Goal: Information Seeking & Learning: Learn about a topic

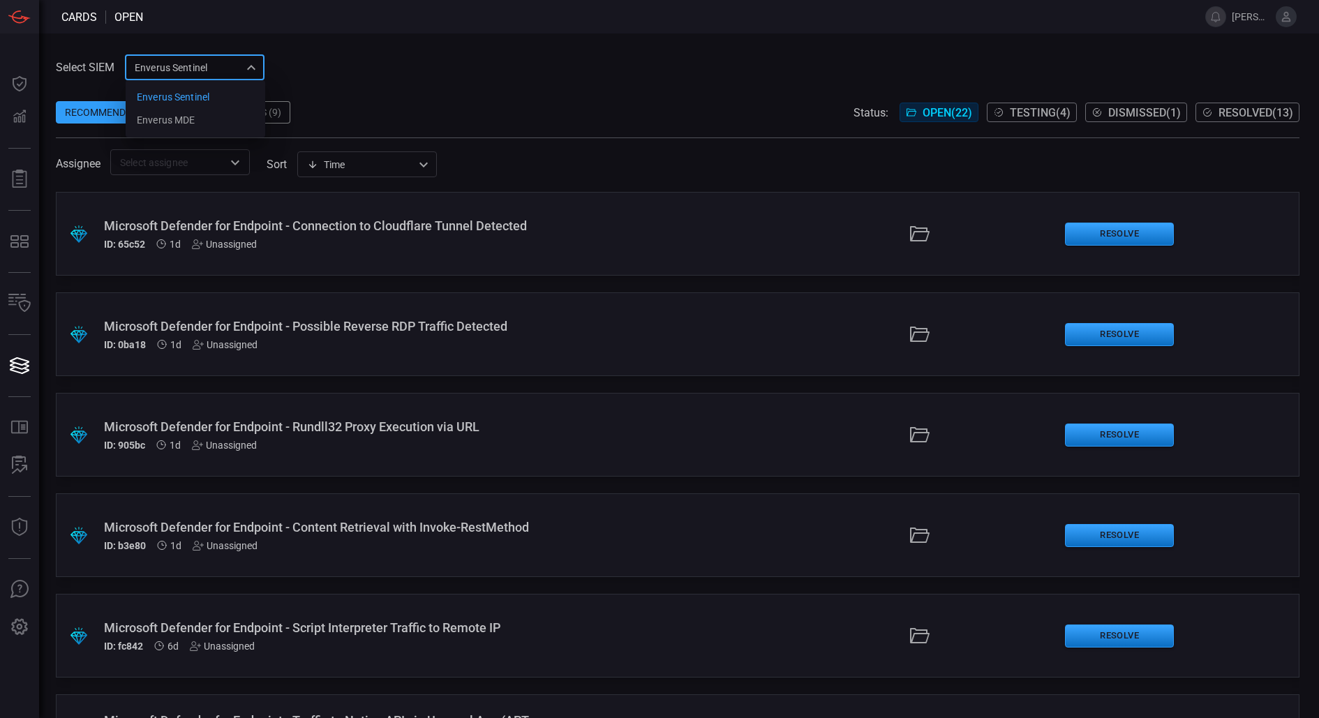
click at [239, 64] on div "Enverus Sentinel c91b43ff-c123-4683-be2e-f803907a5556 Enverus Sentinel Enverus …" at bounding box center [195, 67] width 140 height 26
click at [320, 87] on div at bounding box center [659, 359] width 1319 height 718
click at [262, 114] on div "Broken Rules (9)" at bounding box center [239, 112] width 102 height 22
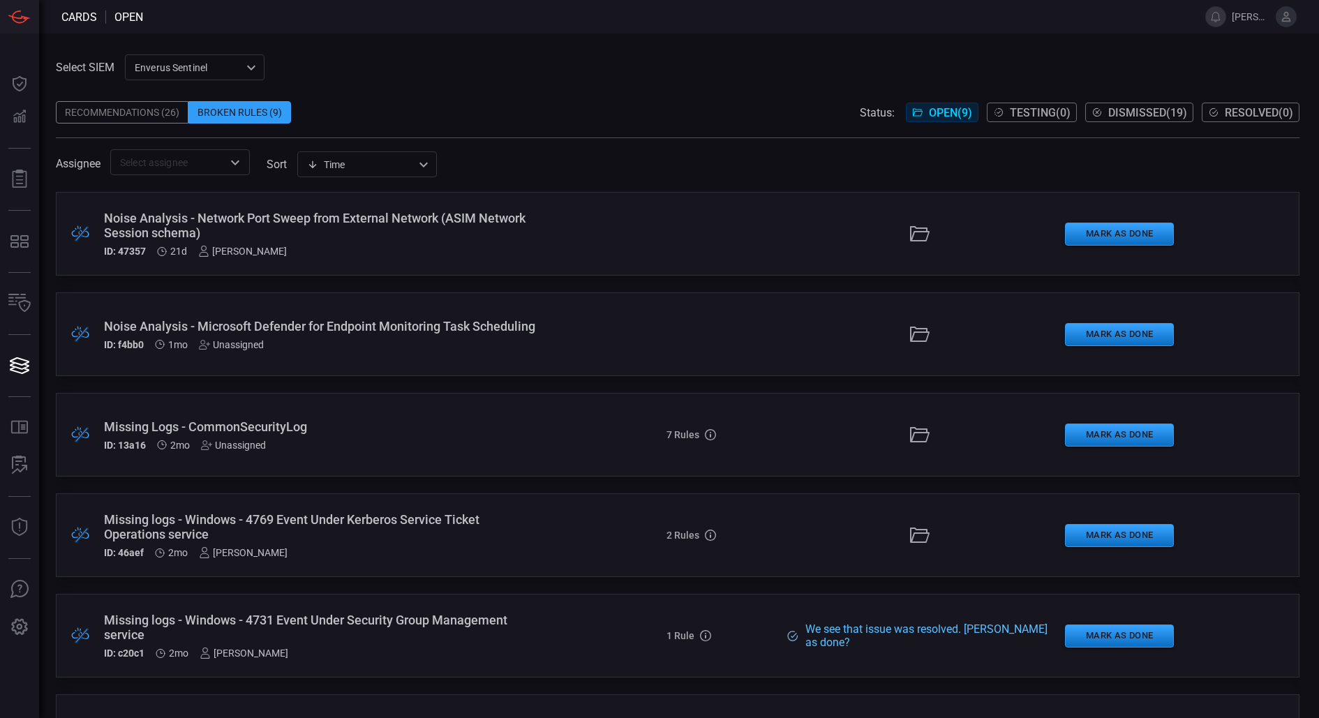
click at [151, 110] on div "Recommendations (26)" at bounding box center [122, 112] width 133 height 22
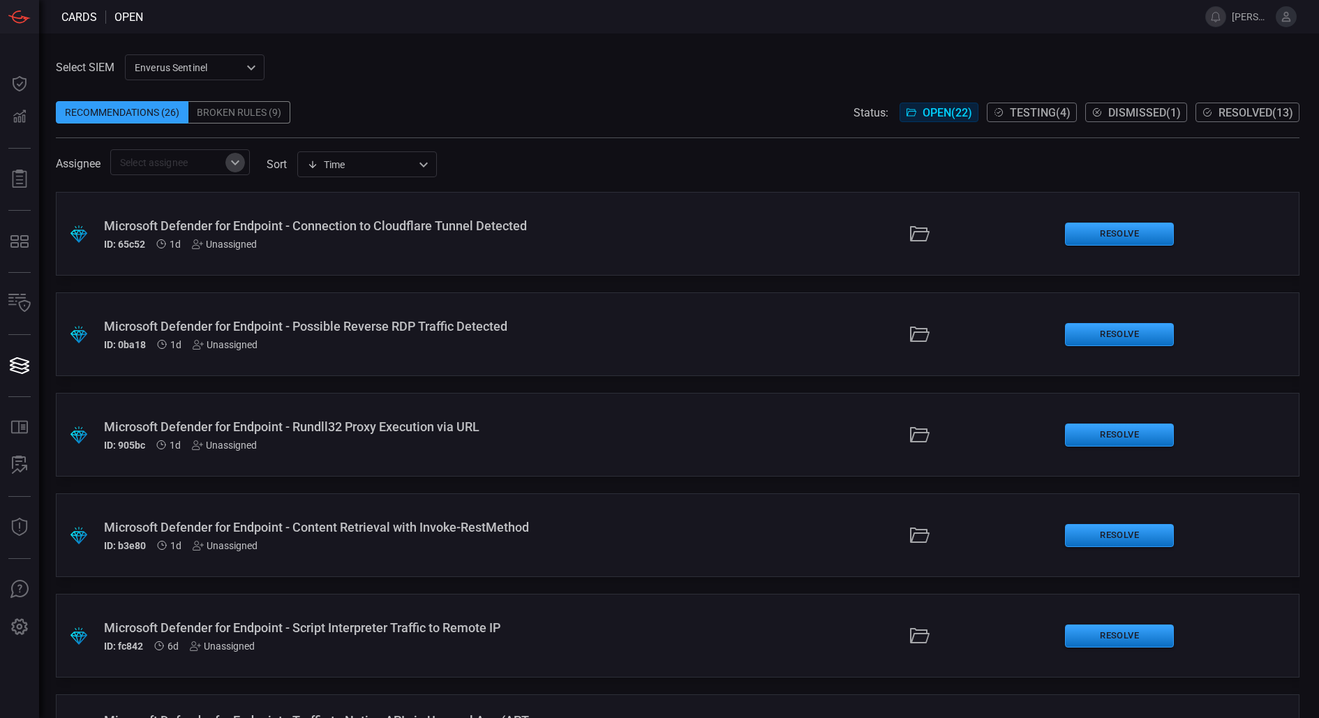
click at [231, 158] on icon "Open" at bounding box center [235, 162] width 17 height 17
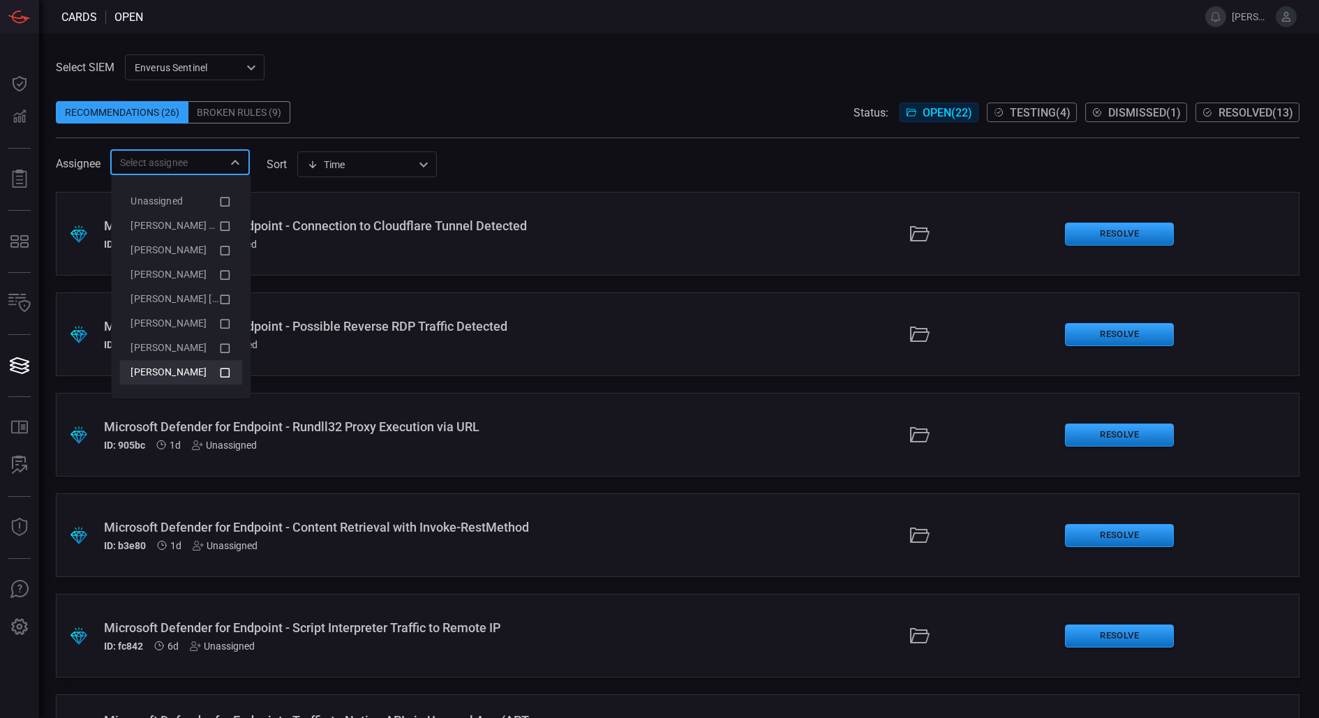
click at [229, 374] on icon at bounding box center [226, 373] width 10 height 10
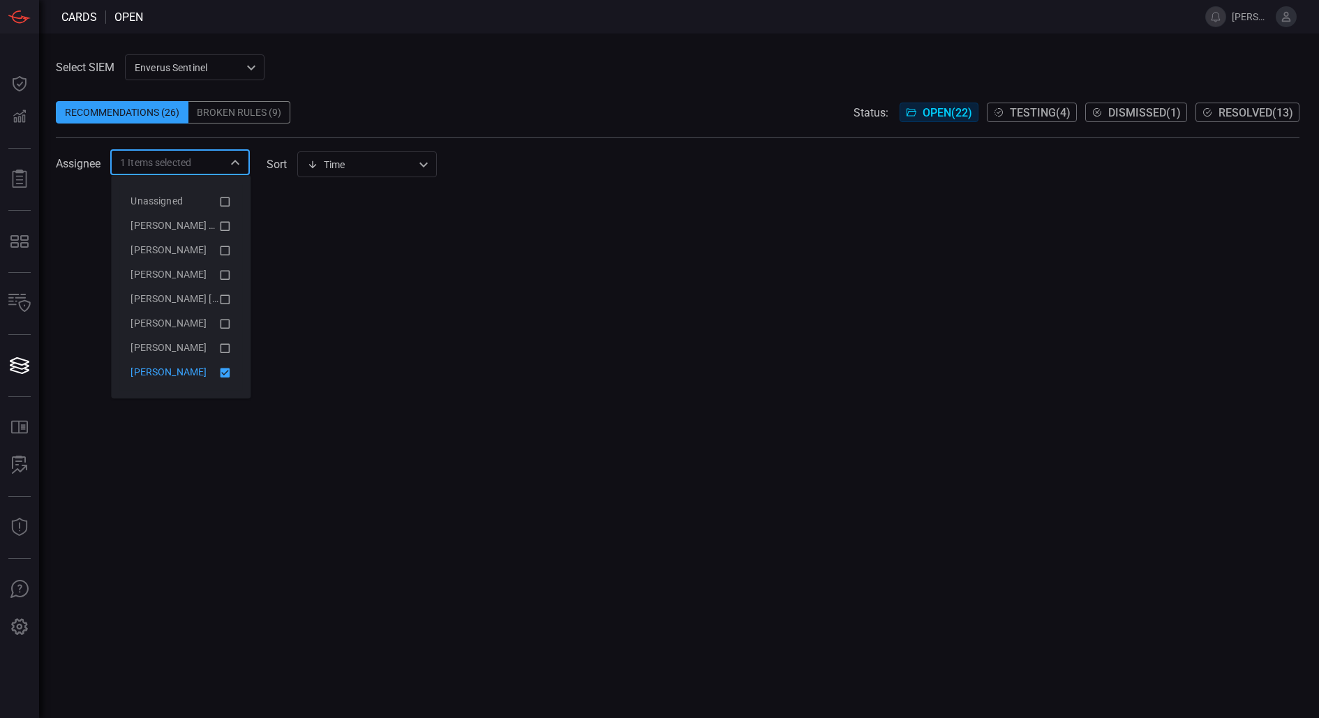
click at [508, 128] on span at bounding box center [678, 131] width 1244 height 14
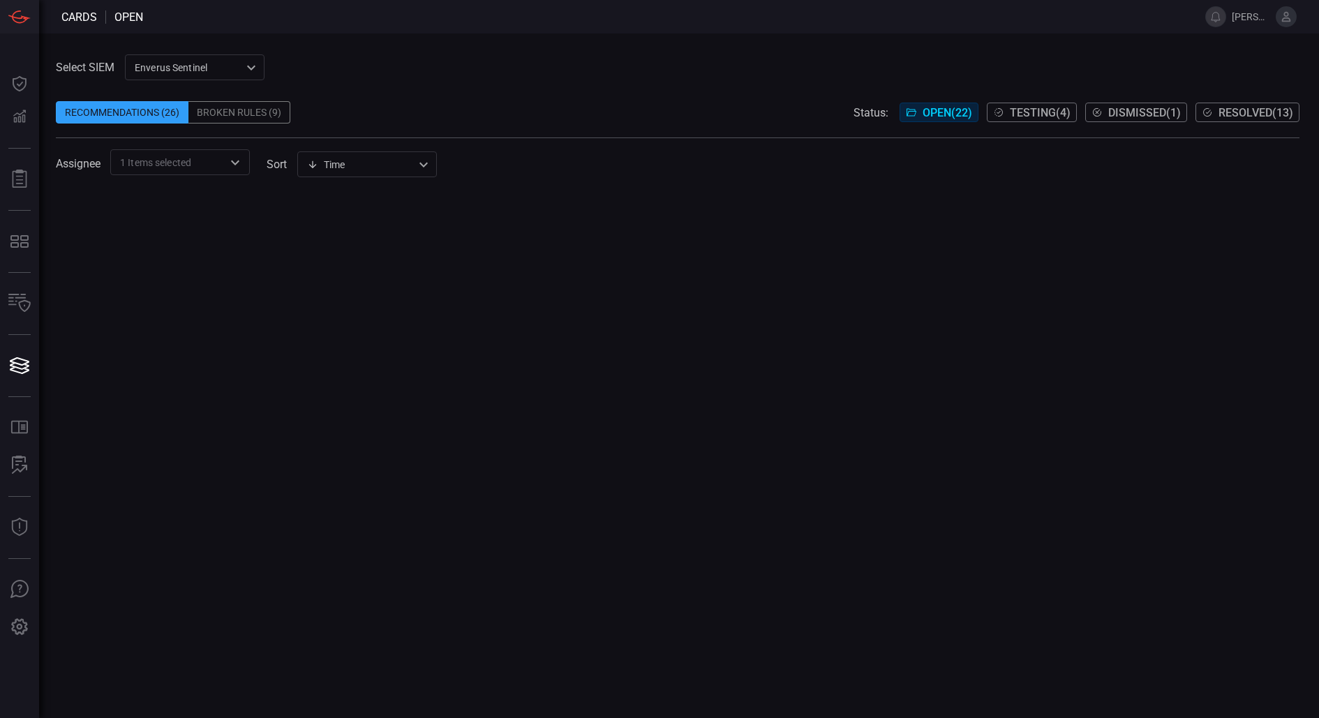
click at [217, 174] on div "1 Items selected ​" at bounding box center [180, 162] width 140 height 26
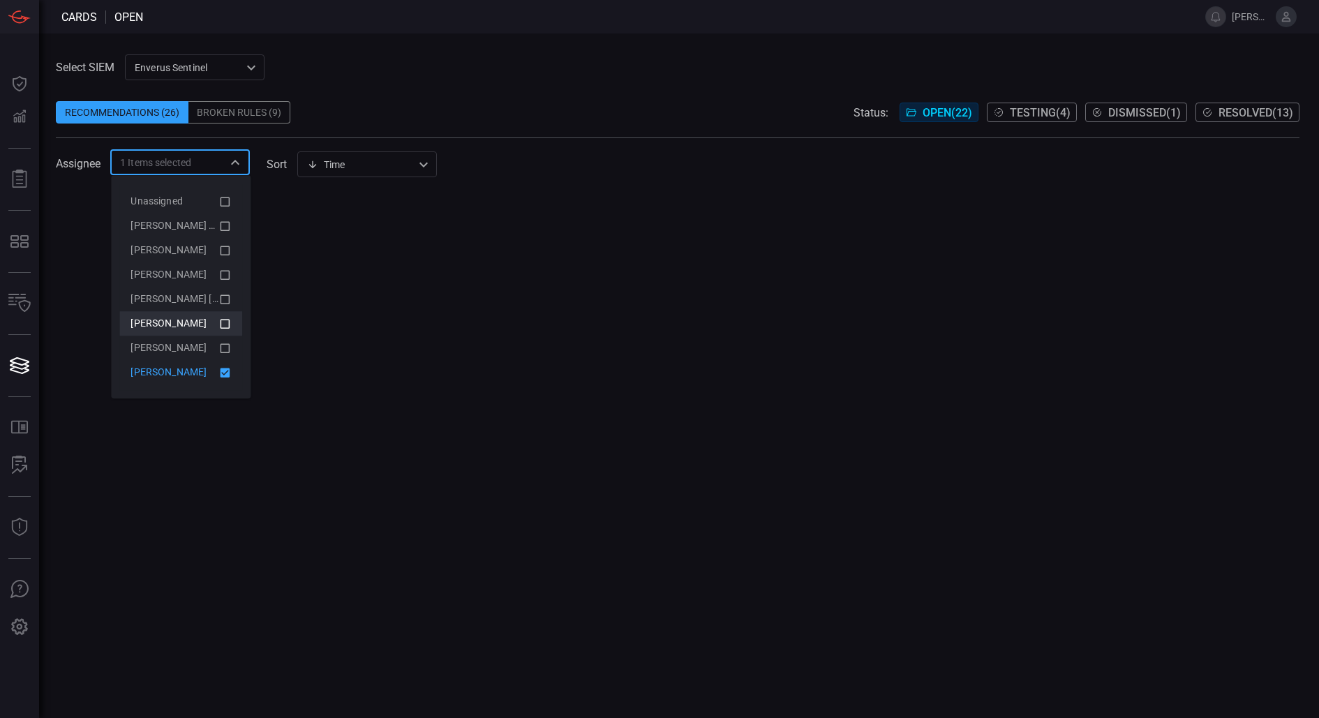
click at [228, 331] on icon at bounding box center [224, 323] width 13 height 17
click at [325, 320] on div at bounding box center [678, 455] width 1244 height 526
click at [200, 165] on input "text" at bounding box center [206, 162] width 31 height 17
click at [228, 318] on icon at bounding box center [224, 323] width 13 height 17
click at [222, 371] on icon at bounding box center [226, 373] width 10 height 10
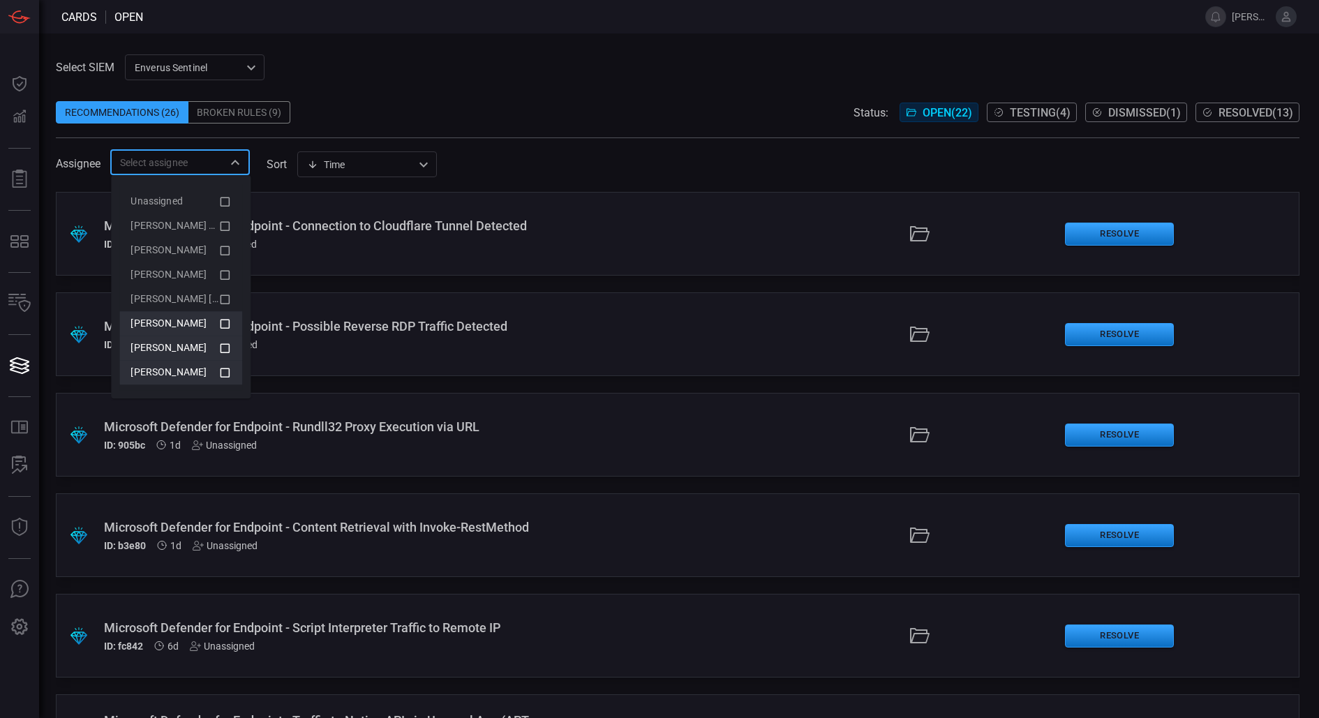
click at [225, 351] on icon at bounding box center [224, 348] width 13 height 17
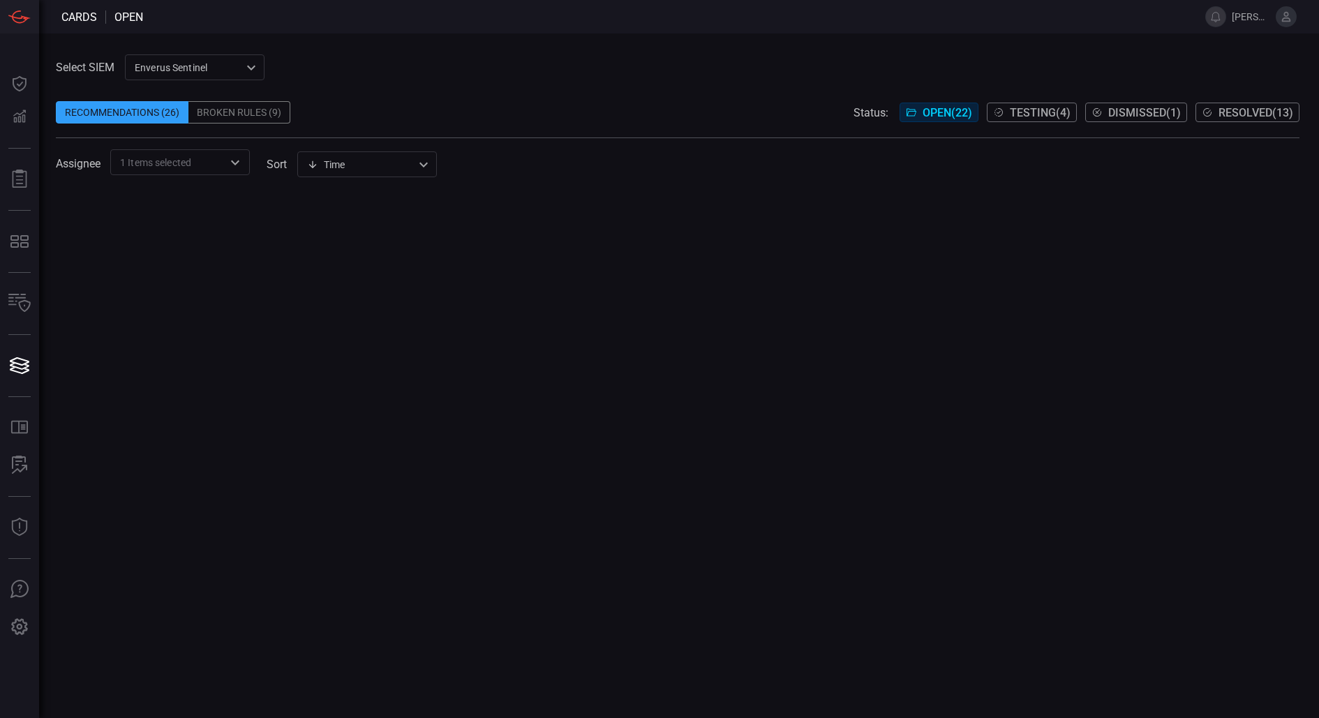
click at [439, 105] on div "Recommendations (26) Broken Rules (9) Status: Open ( 22 ) Testing ( 4 ) Dismiss…" at bounding box center [678, 112] width 1244 height 22
click at [204, 158] on input "text" at bounding box center [206, 162] width 31 height 17
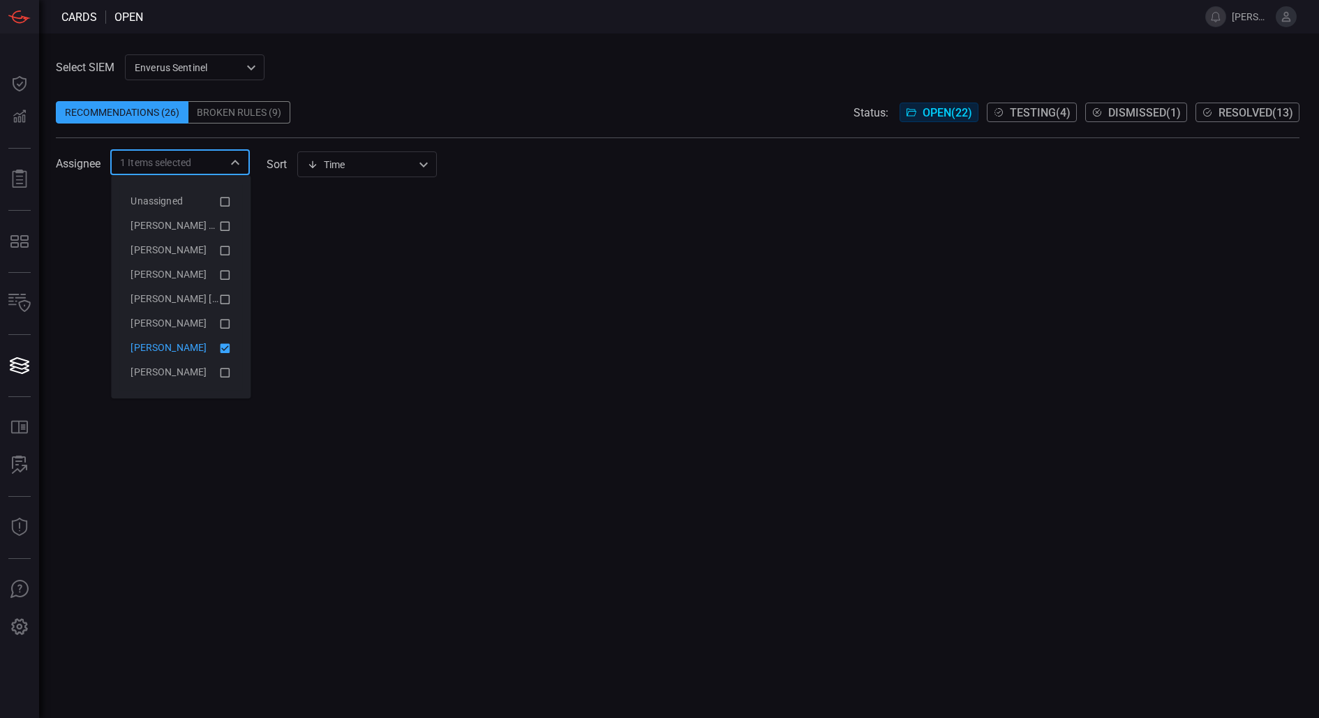
click at [228, 350] on icon at bounding box center [226, 348] width 10 height 10
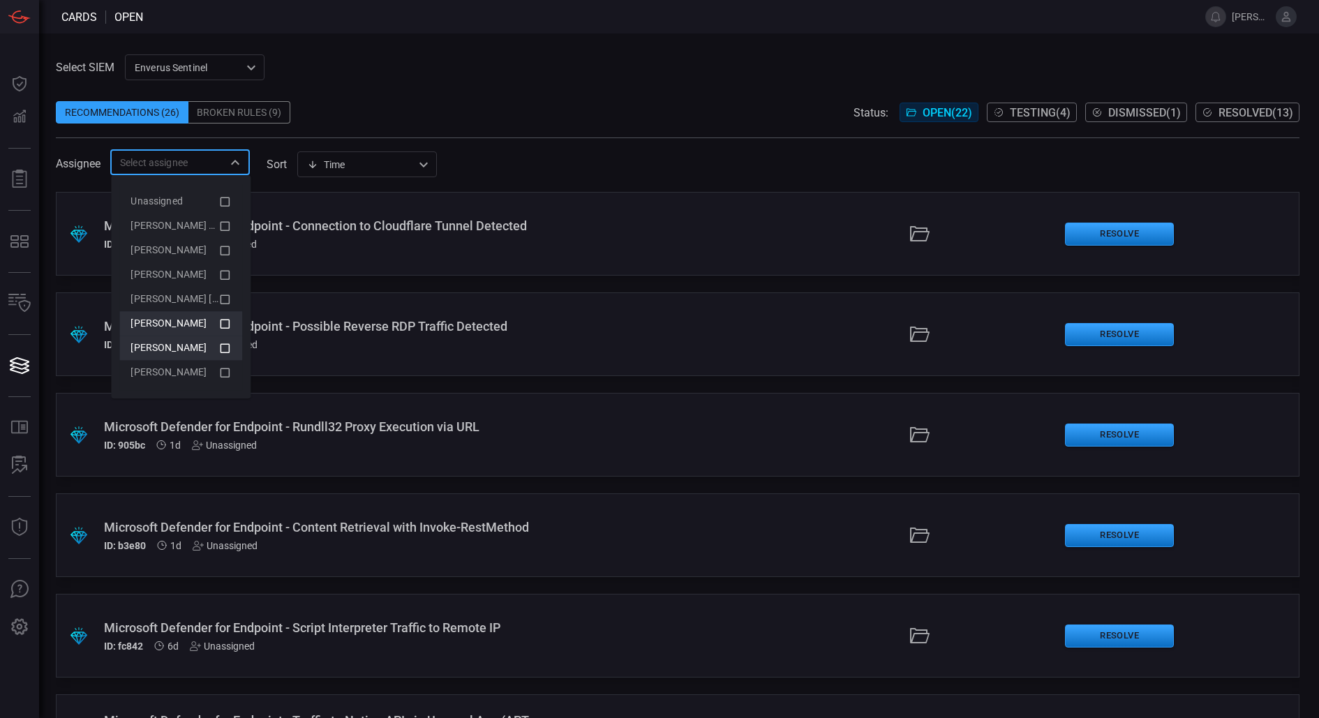
click at [233, 321] on li "[PERSON_NAME]" at bounding box center [180, 323] width 123 height 24
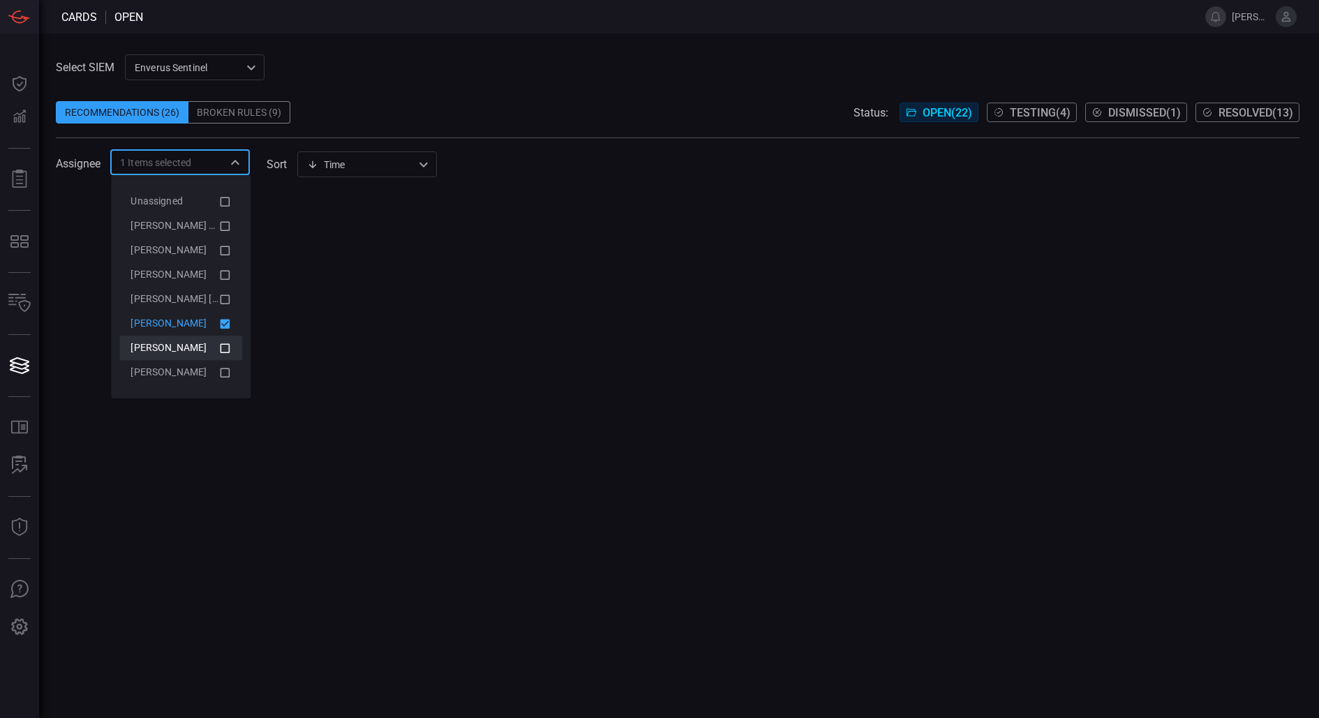
click at [232, 319] on li "[PERSON_NAME]" at bounding box center [180, 323] width 123 height 24
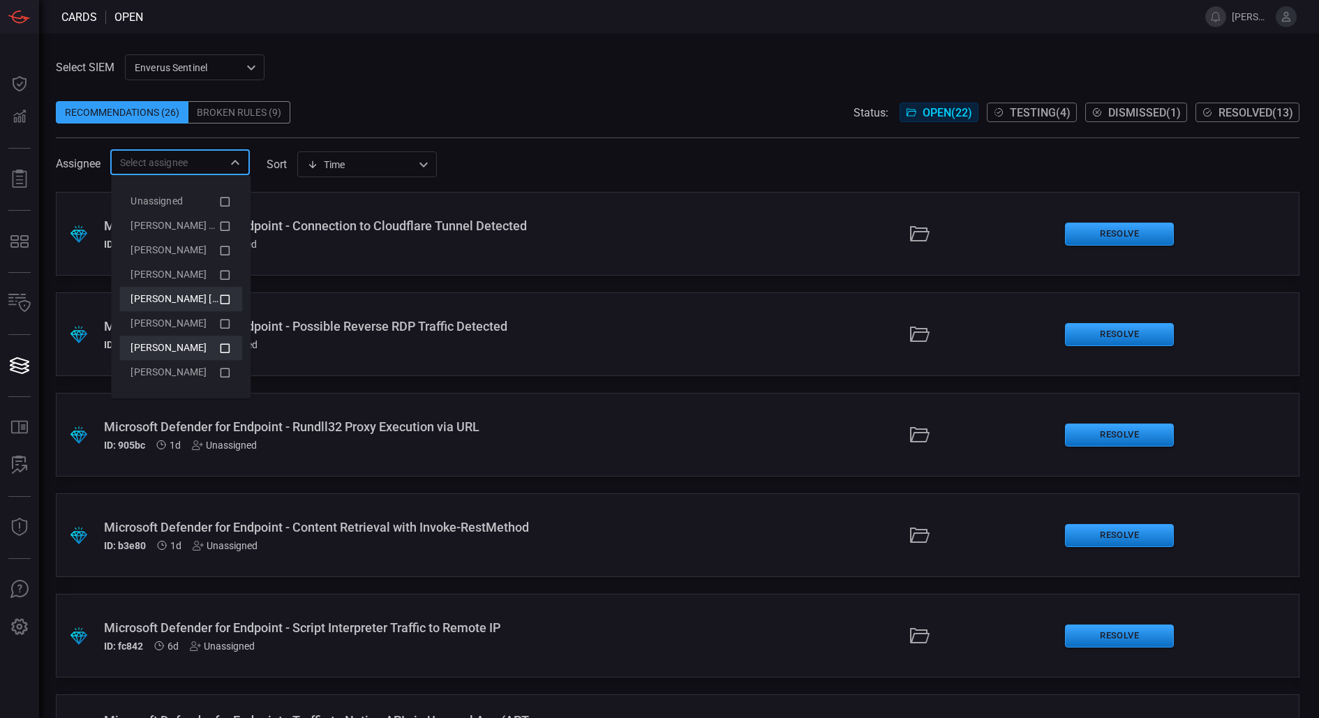
click at [234, 301] on li "[PERSON_NAME] [PERSON_NAME]" at bounding box center [180, 299] width 123 height 24
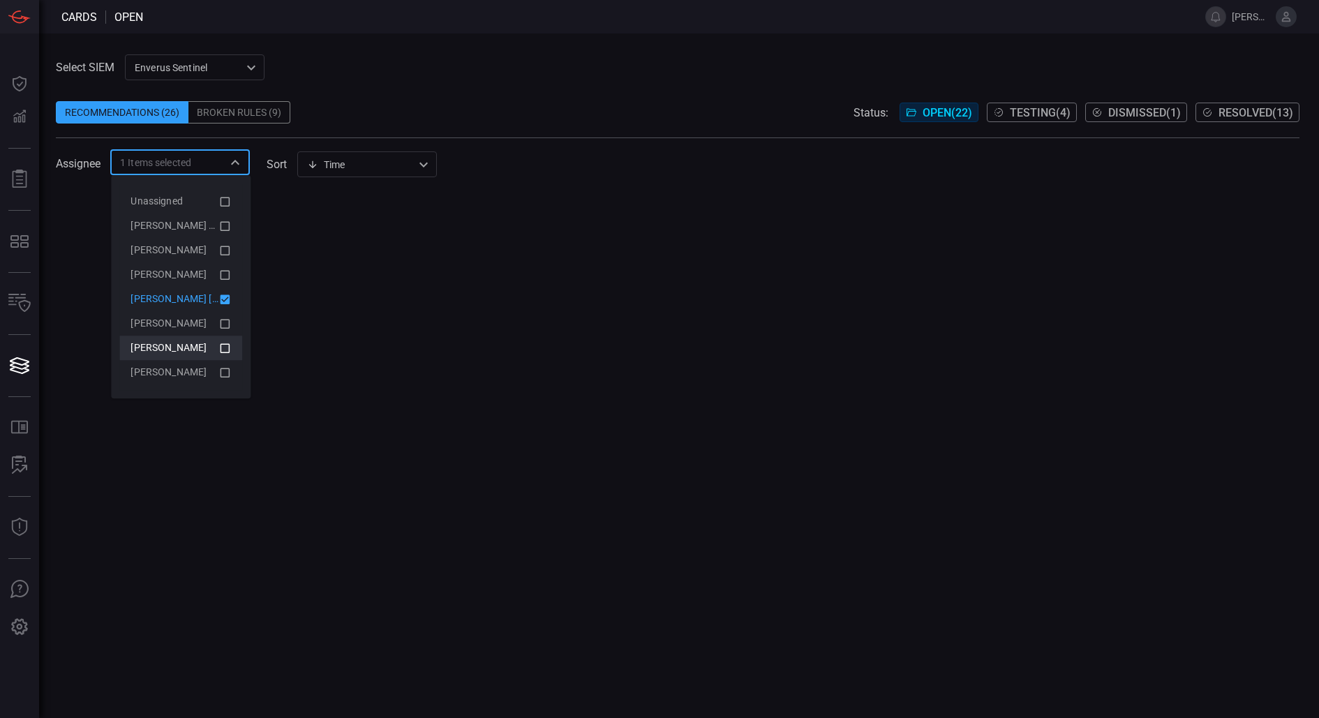
click at [234, 301] on li "[PERSON_NAME] [PERSON_NAME]" at bounding box center [180, 299] width 123 height 24
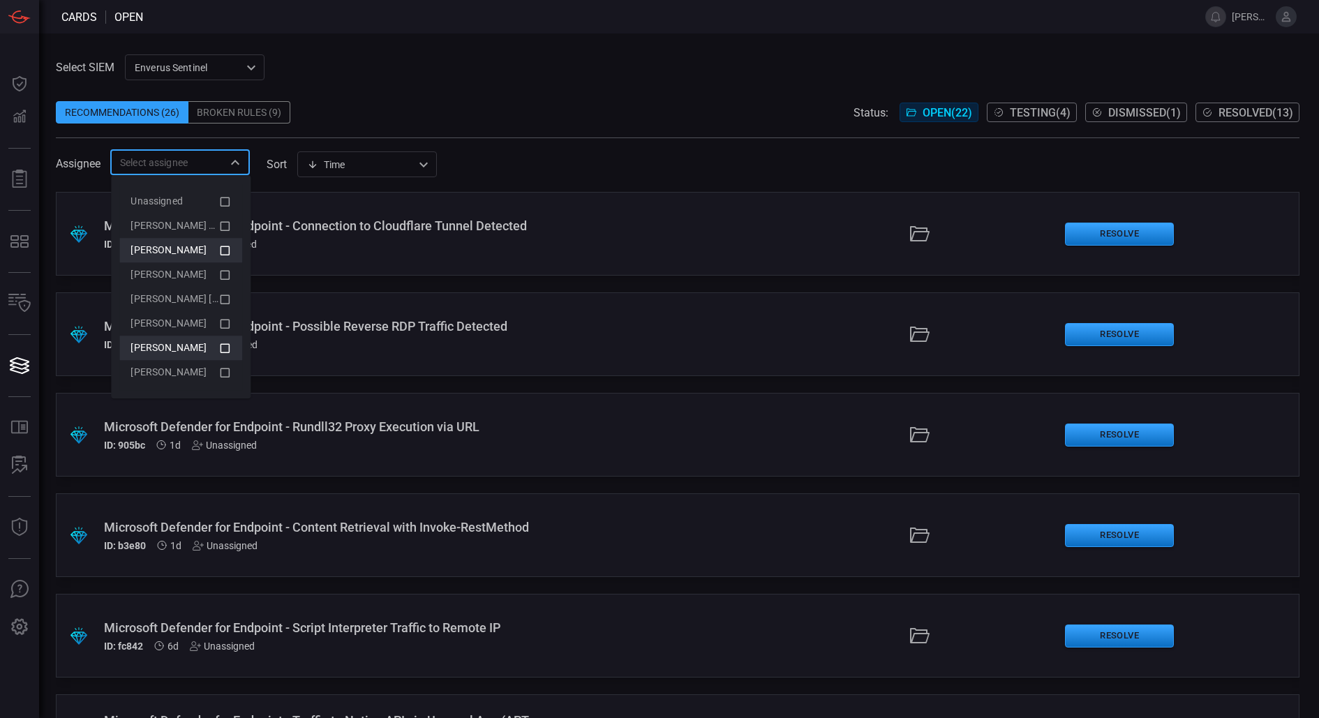
click at [232, 252] on li "[PERSON_NAME]" at bounding box center [180, 250] width 123 height 24
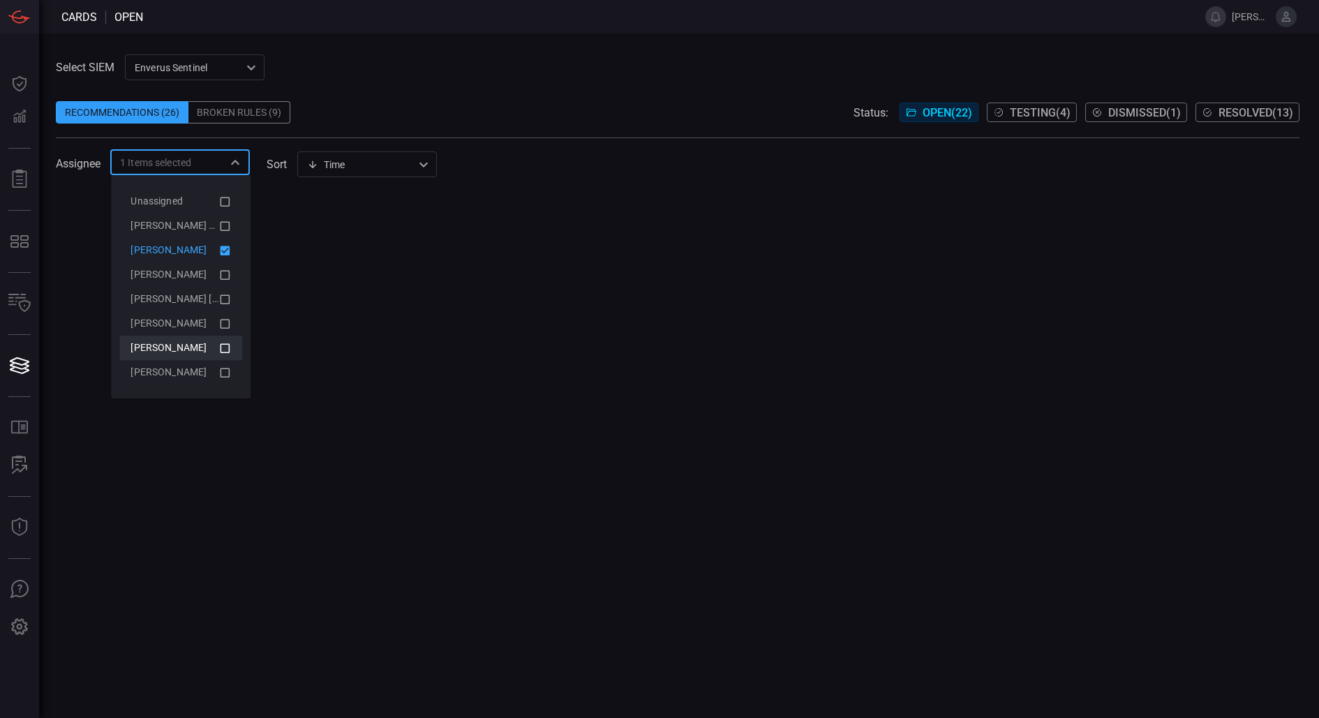
click at [230, 251] on icon at bounding box center [224, 250] width 13 height 17
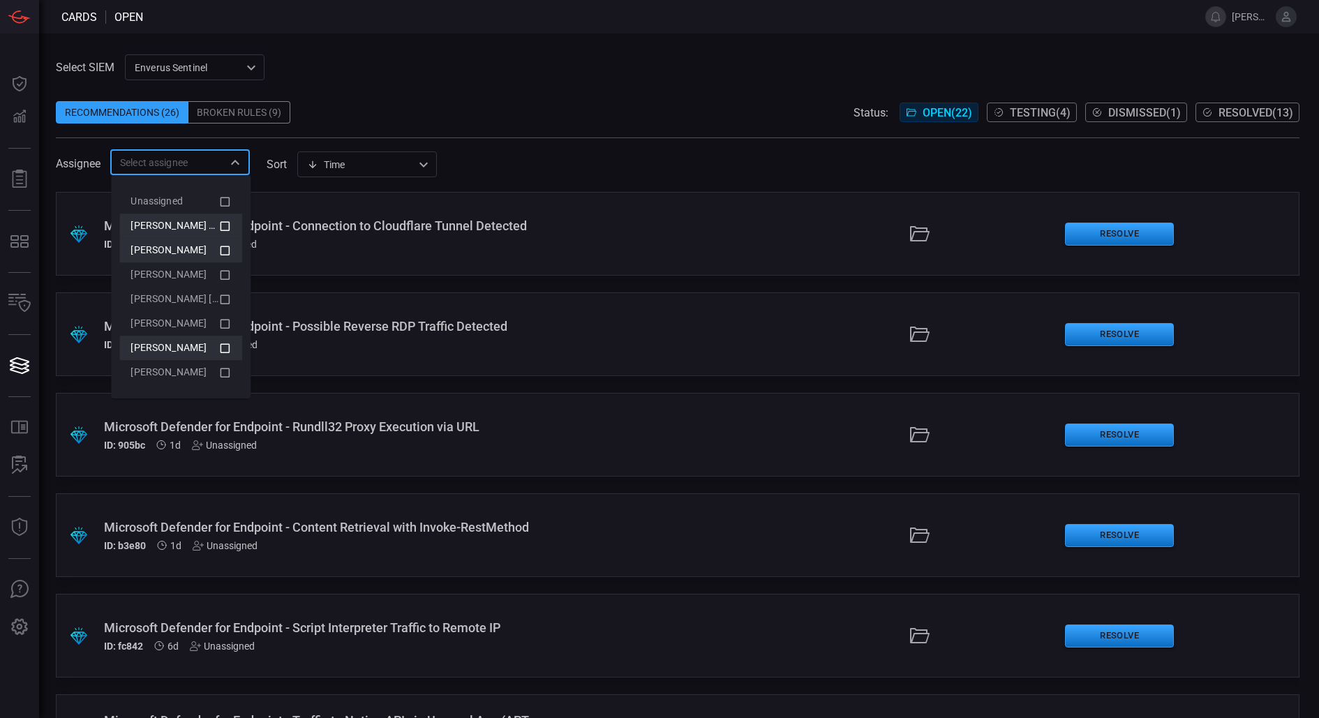
click at [232, 223] on li "[PERSON_NAME] (Myself)" at bounding box center [180, 226] width 123 height 24
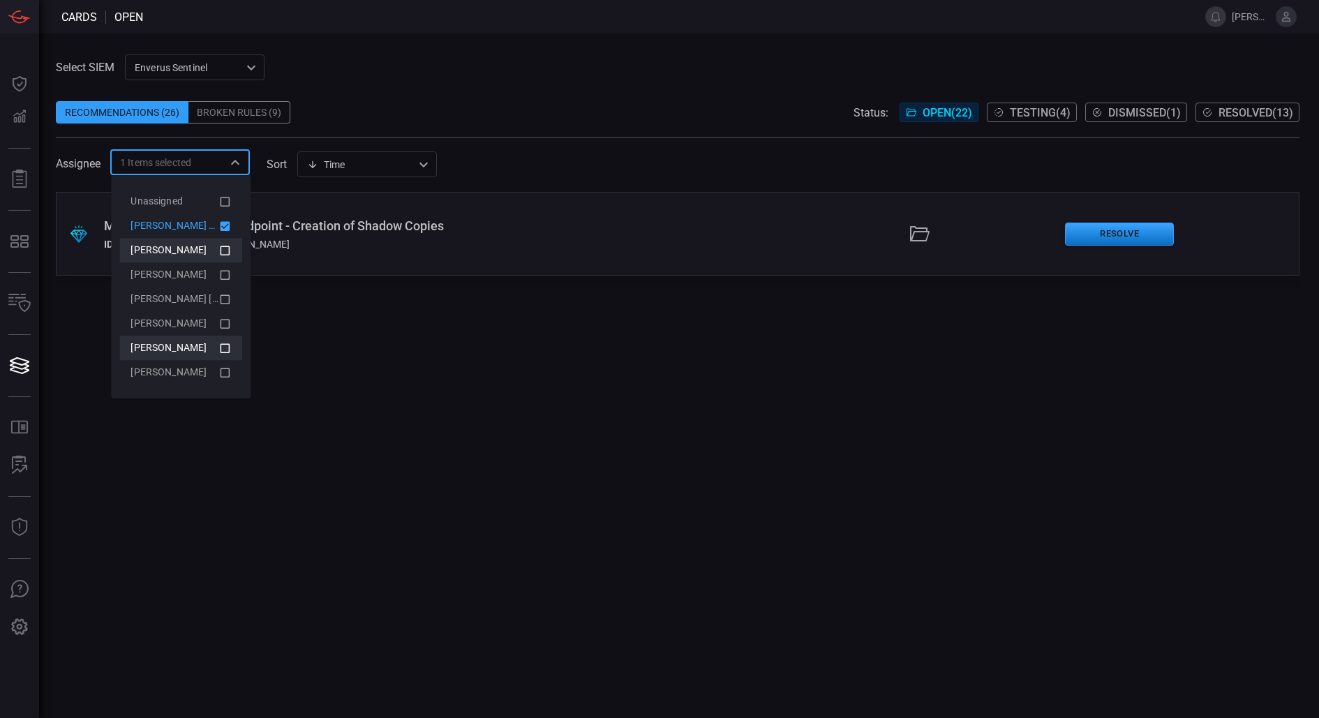
click at [231, 223] on icon at bounding box center [224, 226] width 13 height 17
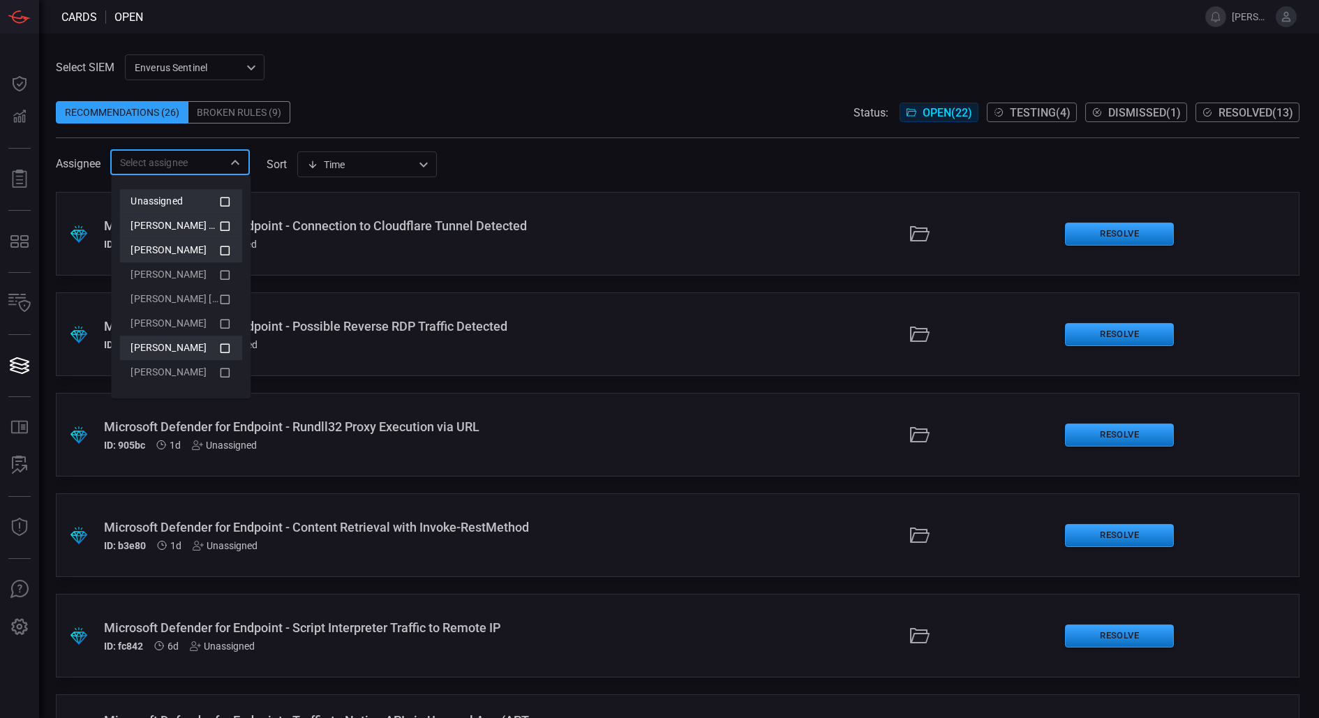
click at [198, 200] on div "Unassigned" at bounding box center [175, 201] width 88 height 15
click at [439, 103] on div "Recommendations (26) Broken Rules (9) Status: Open ( 22 ) Testing ( 4 ) Dismiss…" at bounding box center [678, 112] width 1244 height 22
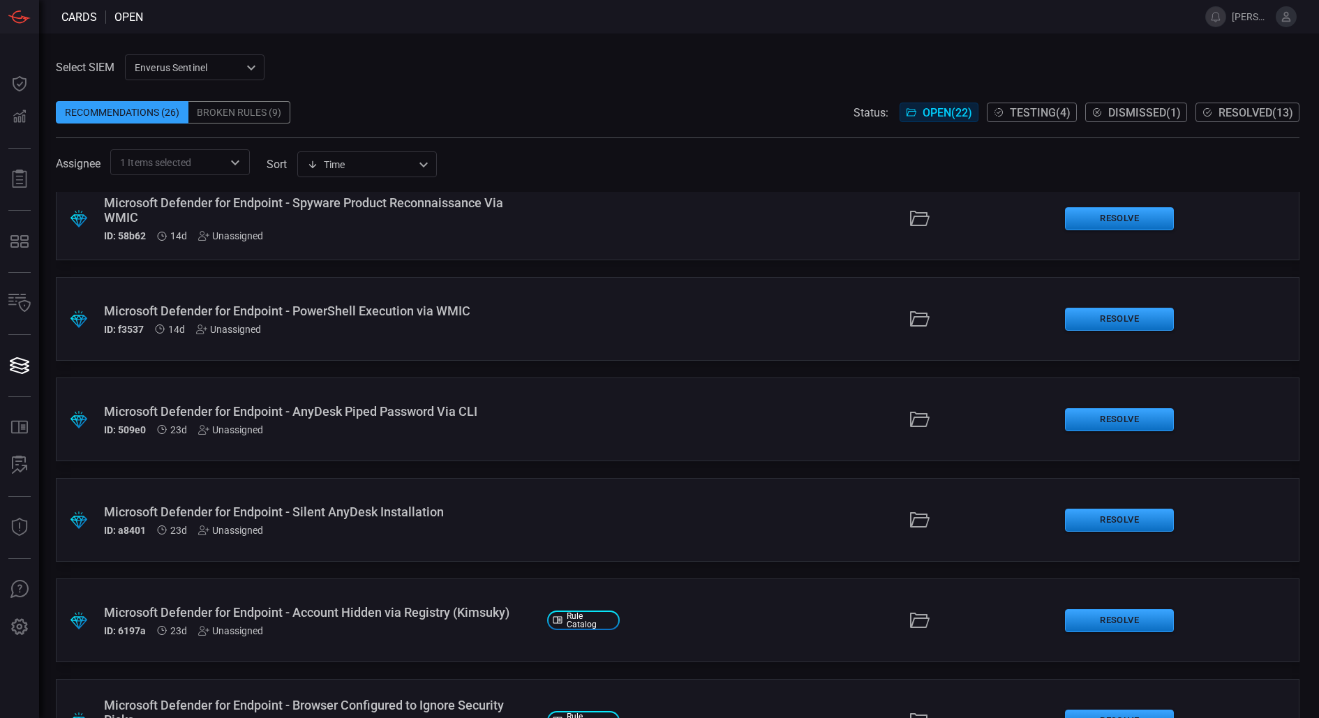
scroll to position [916, 0]
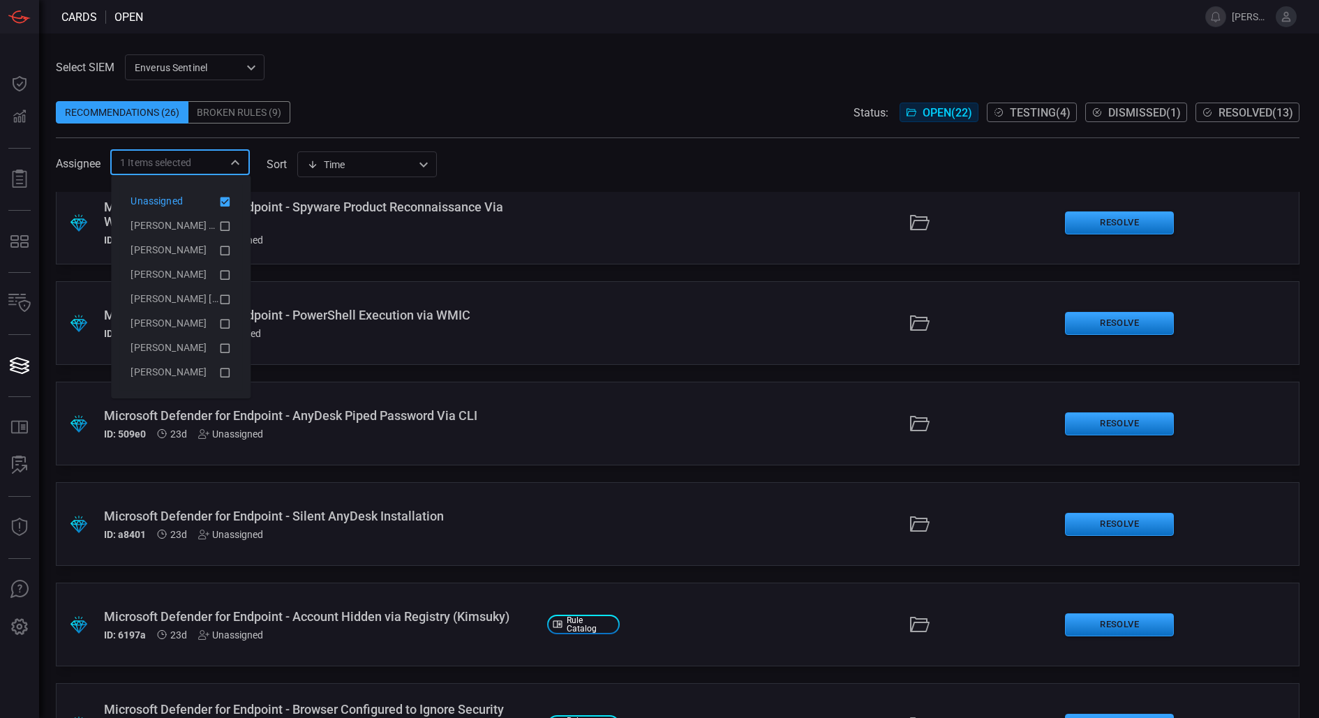
click at [214, 154] on input "text" at bounding box center [206, 162] width 31 height 17
click at [239, 228] on li "[PERSON_NAME] (Myself)" at bounding box center [180, 226] width 123 height 24
click at [230, 207] on icon at bounding box center [224, 201] width 13 height 17
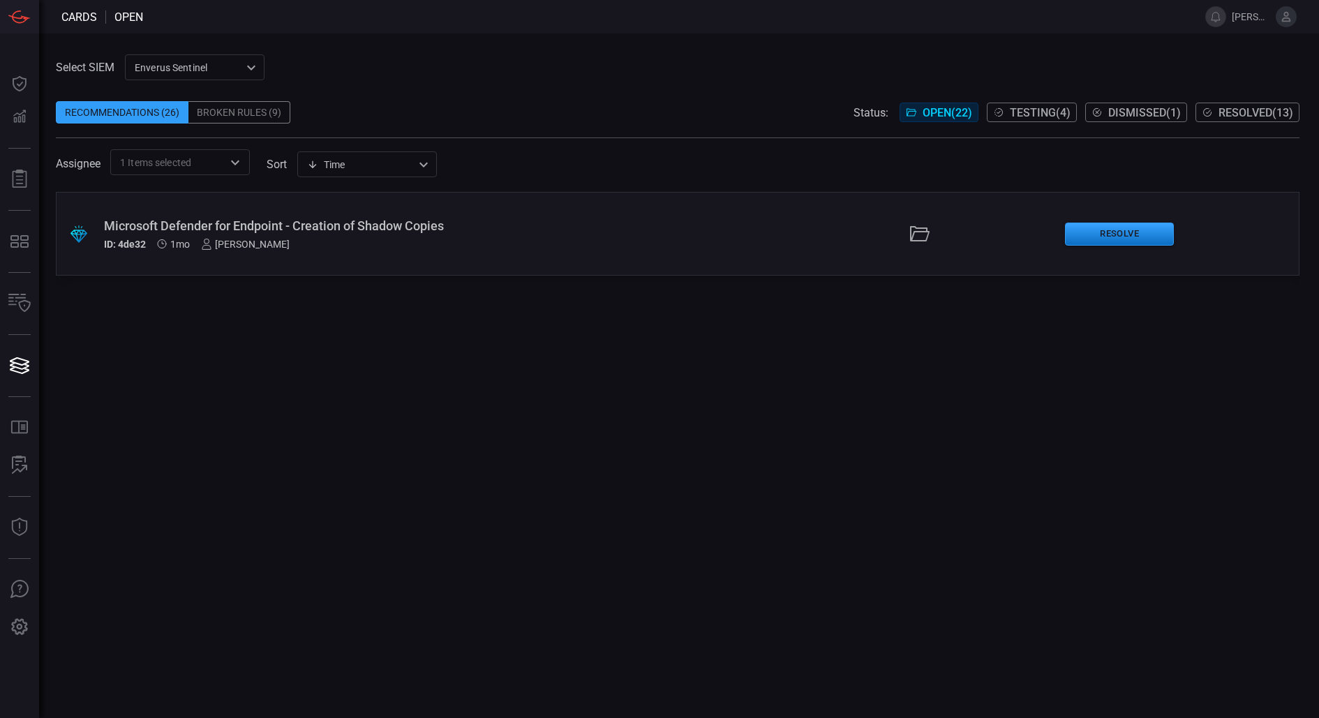
click at [514, 357] on div ".suggested_cards_icon{fill:url(#suggested_cards_icon);} Microsoft Defender for …" at bounding box center [678, 455] width 1244 height 526
click at [1052, 103] on button "Testing ( 4 )" at bounding box center [1032, 113] width 90 height 20
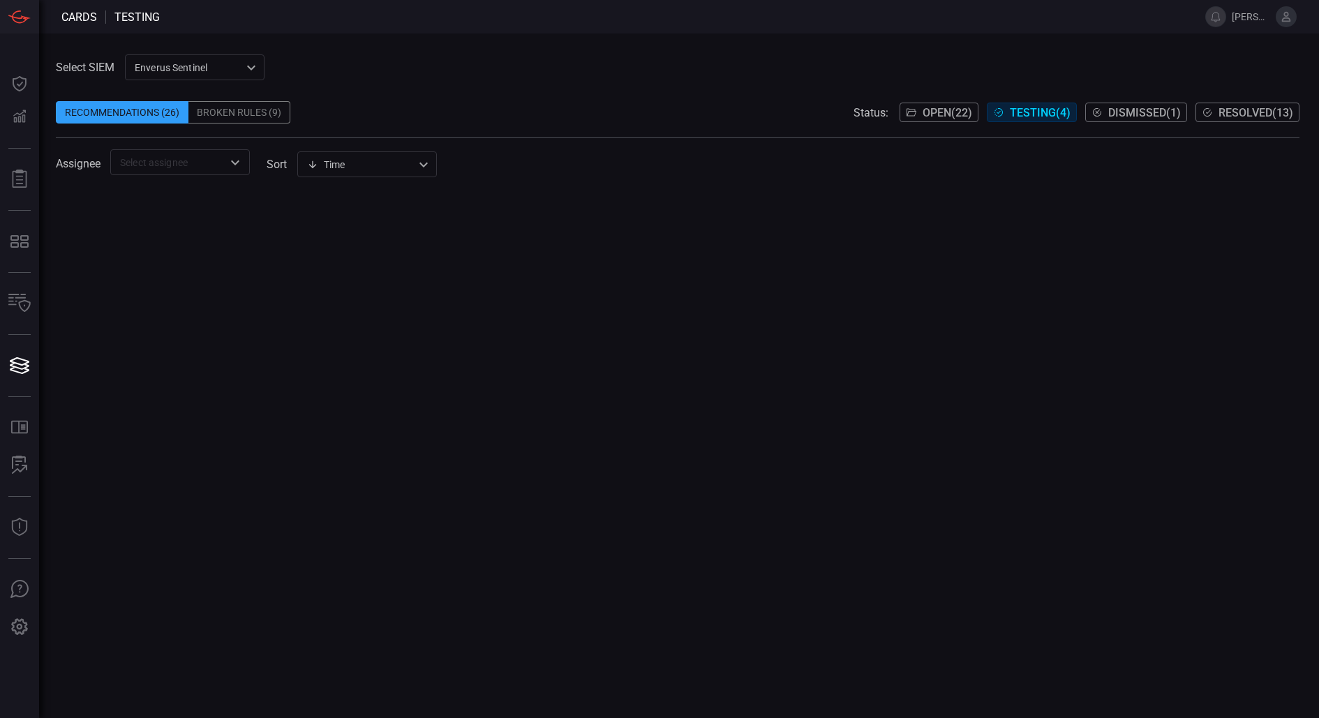
click at [252, 164] on div "Assignee ​ sort Time visibleUpdateTime ​" at bounding box center [678, 162] width 1244 height 26
click at [231, 164] on icon "Open" at bounding box center [235, 162] width 17 height 17
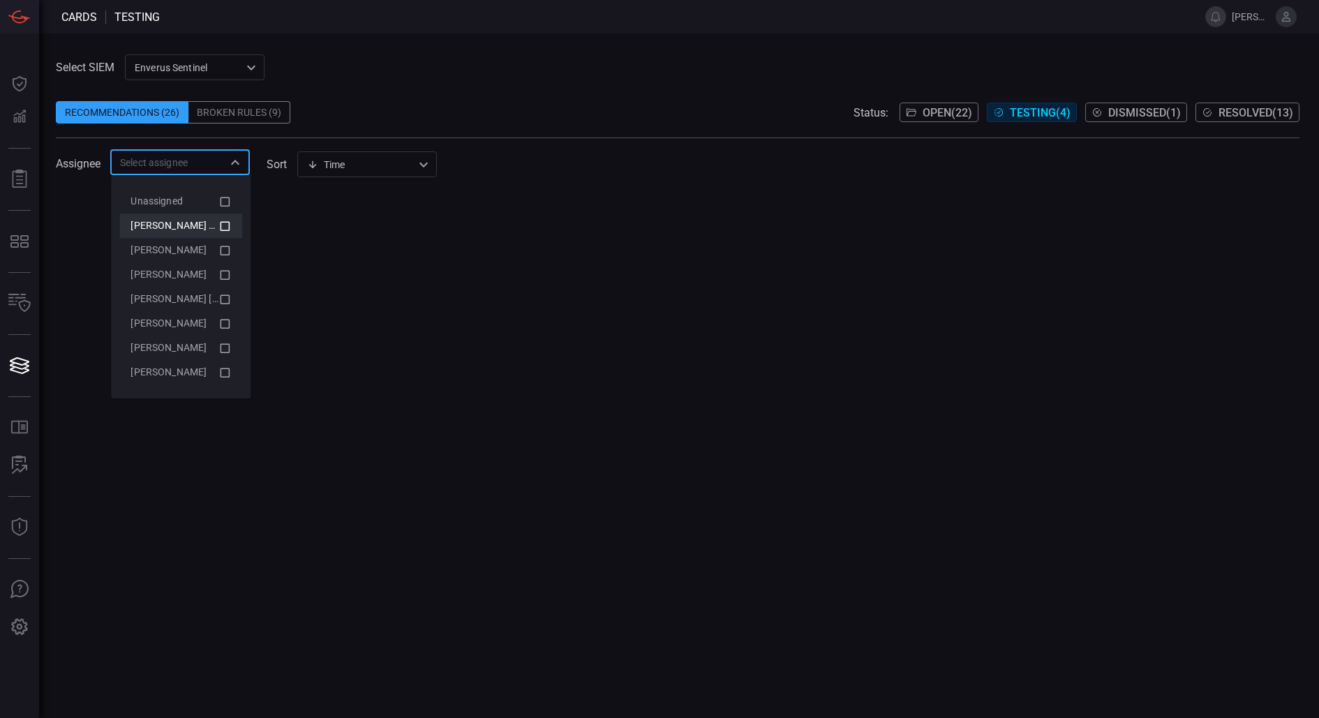
click at [234, 226] on li "[PERSON_NAME] (Myself)" at bounding box center [180, 226] width 123 height 24
click at [452, 244] on div at bounding box center [678, 455] width 1244 height 526
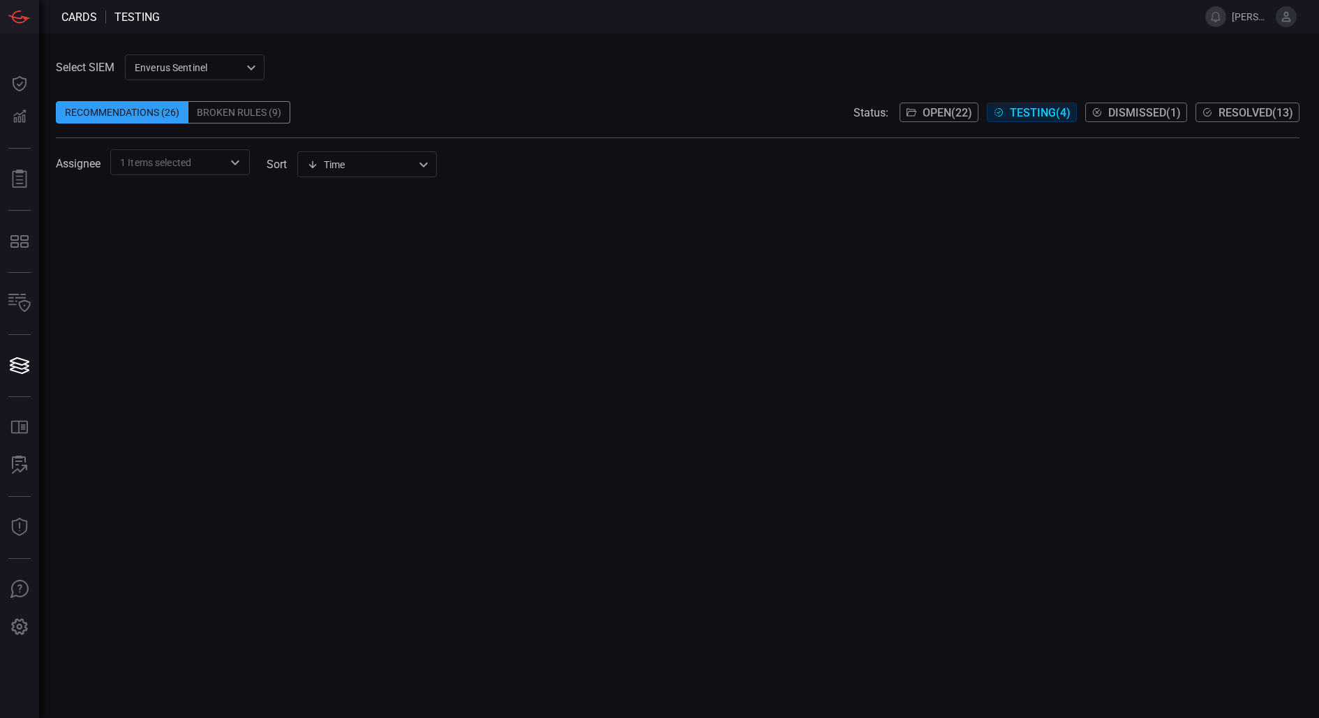
click at [1130, 114] on span "Dismissed ( 1 )" at bounding box center [1144, 112] width 73 height 13
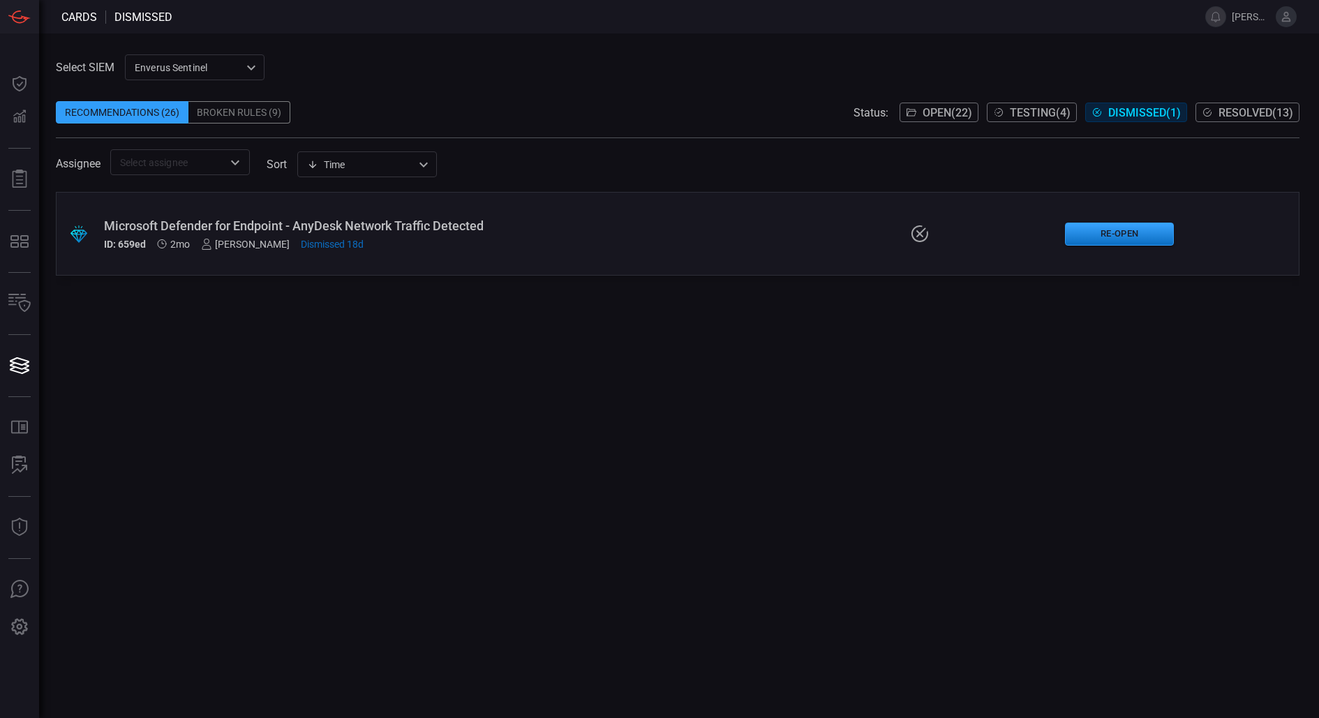
click at [1222, 112] on span "Resolved ( 13 )" at bounding box center [1255, 112] width 75 height 13
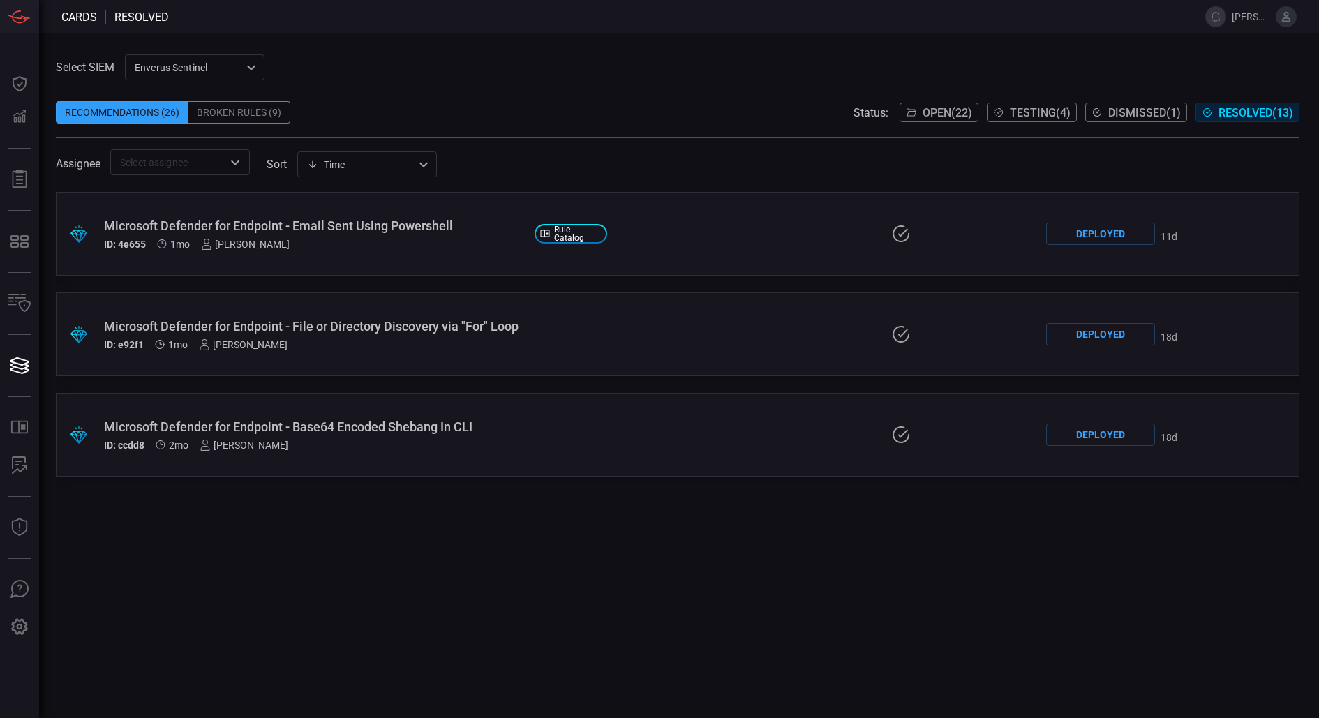
click at [981, 103] on div "Open ( 22 ) Testing ( 4 ) Dismissed ( 1 ) Resolved ( 13 )" at bounding box center [1100, 113] width 400 height 20
click at [1072, 110] on button "Testing ( 4 )" at bounding box center [1032, 113] width 90 height 20
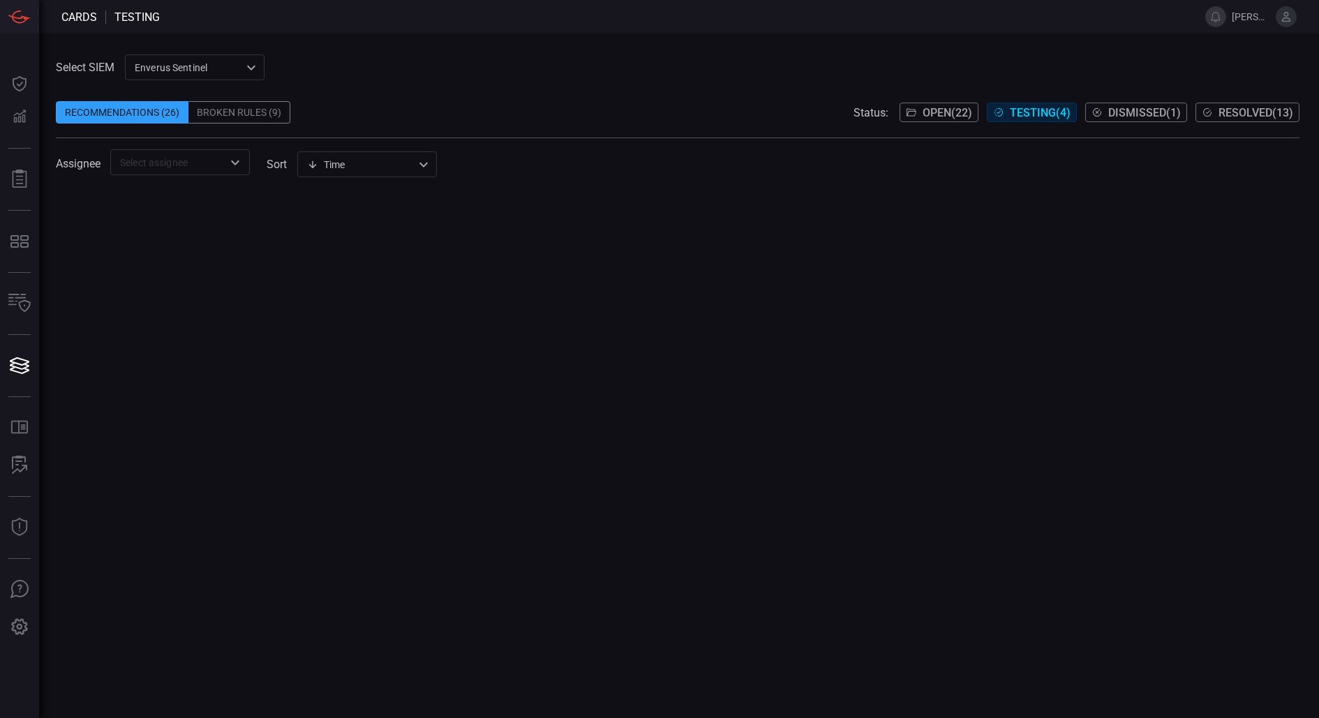
click at [237, 174] on div "​" at bounding box center [180, 162] width 140 height 26
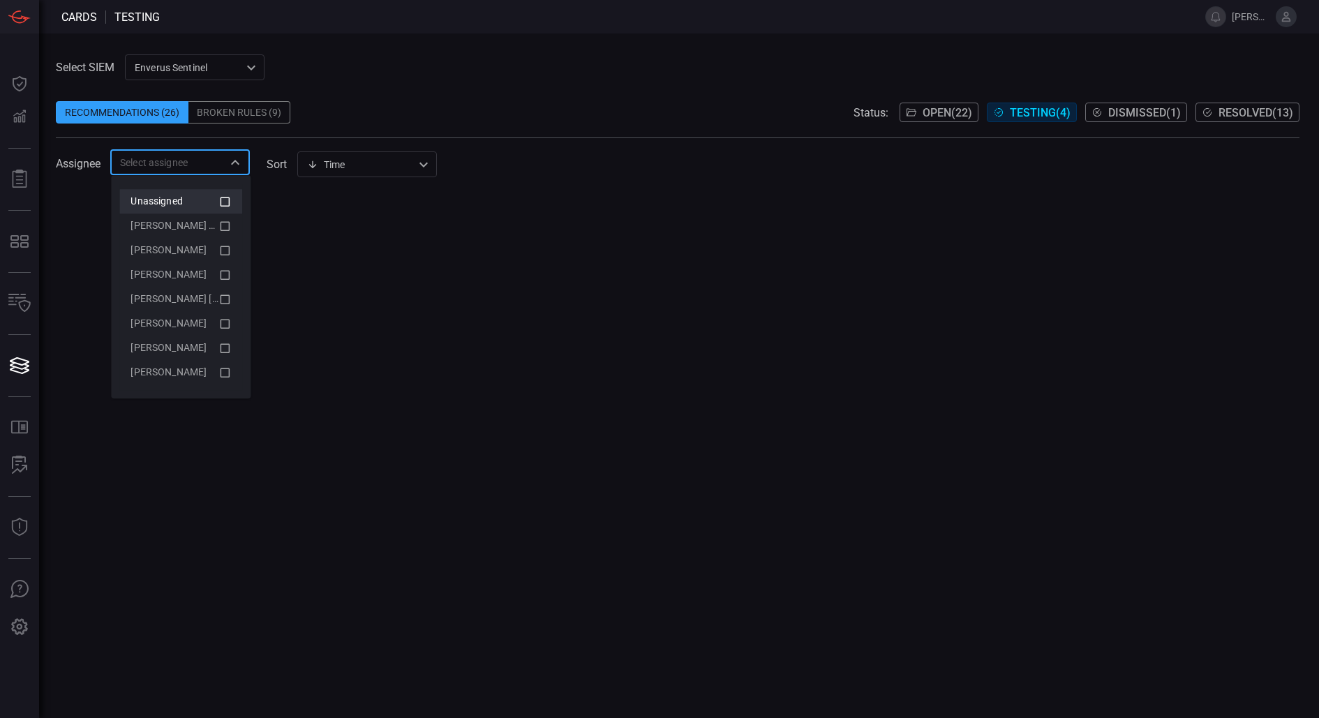
click at [223, 203] on icon at bounding box center [224, 201] width 13 height 17
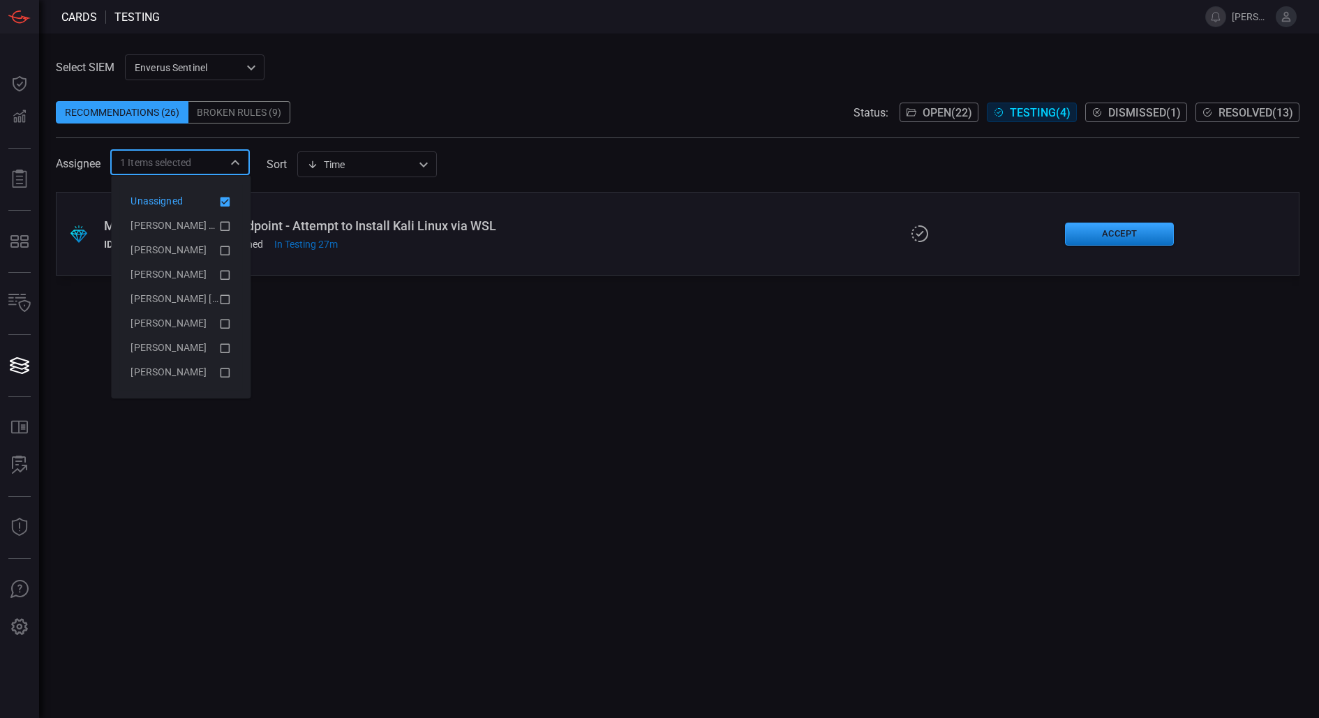
click at [226, 202] on icon at bounding box center [226, 202] width 10 height 10
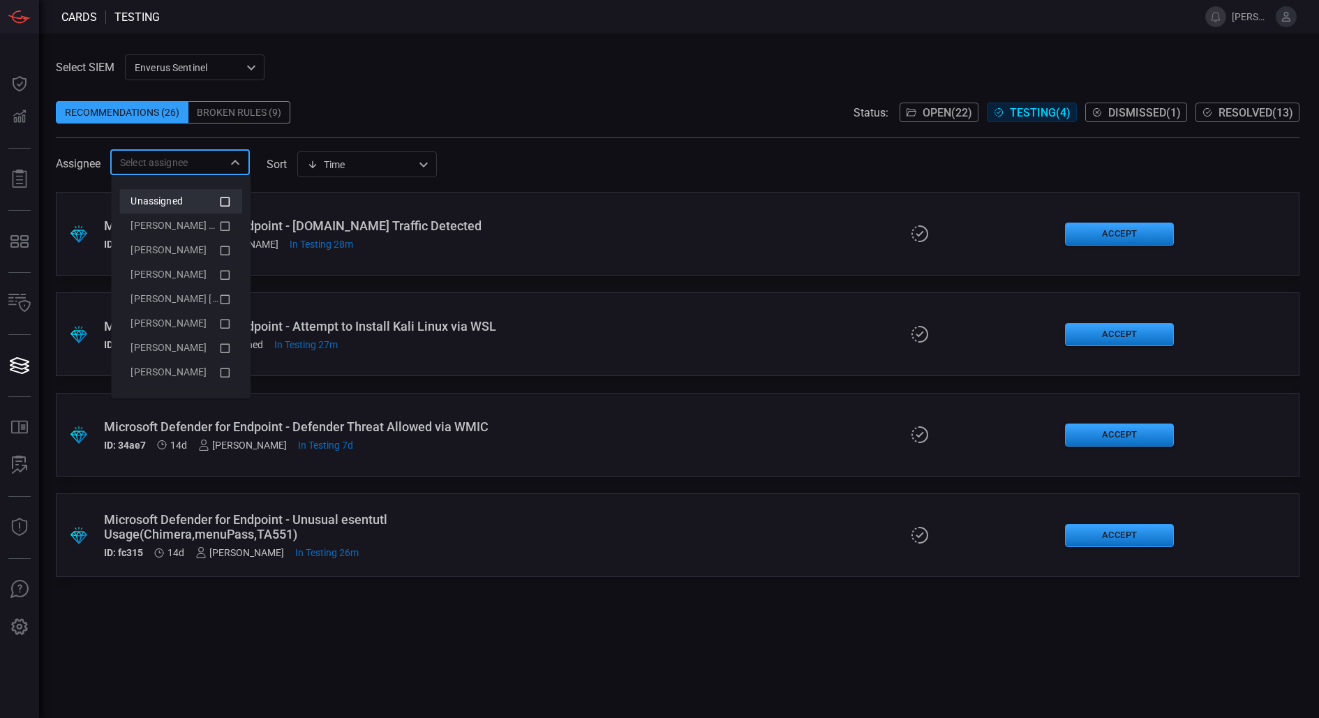
click at [576, 130] on span at bounding box center [678, 131] width 1244 height 14
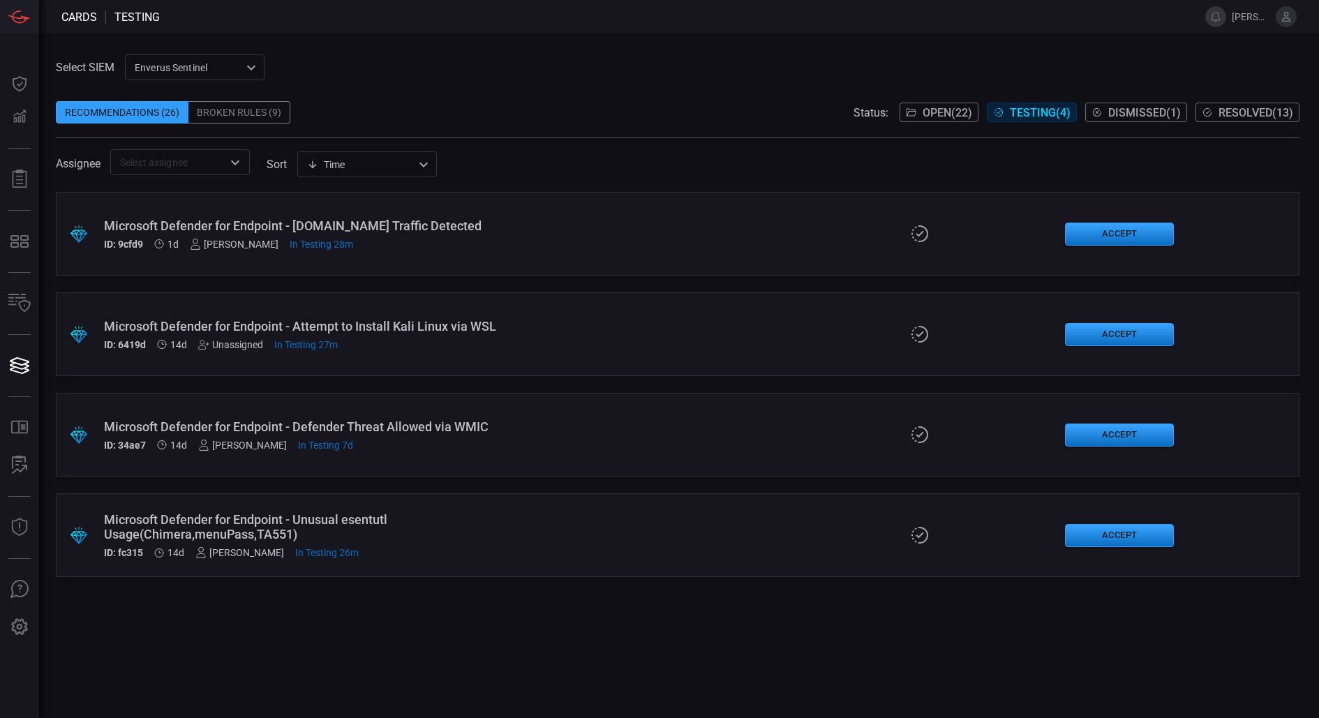
click at [1132, 103] on button "Dismissed ( 1 )" at bounding box center [1136, 113] width 102 height 20
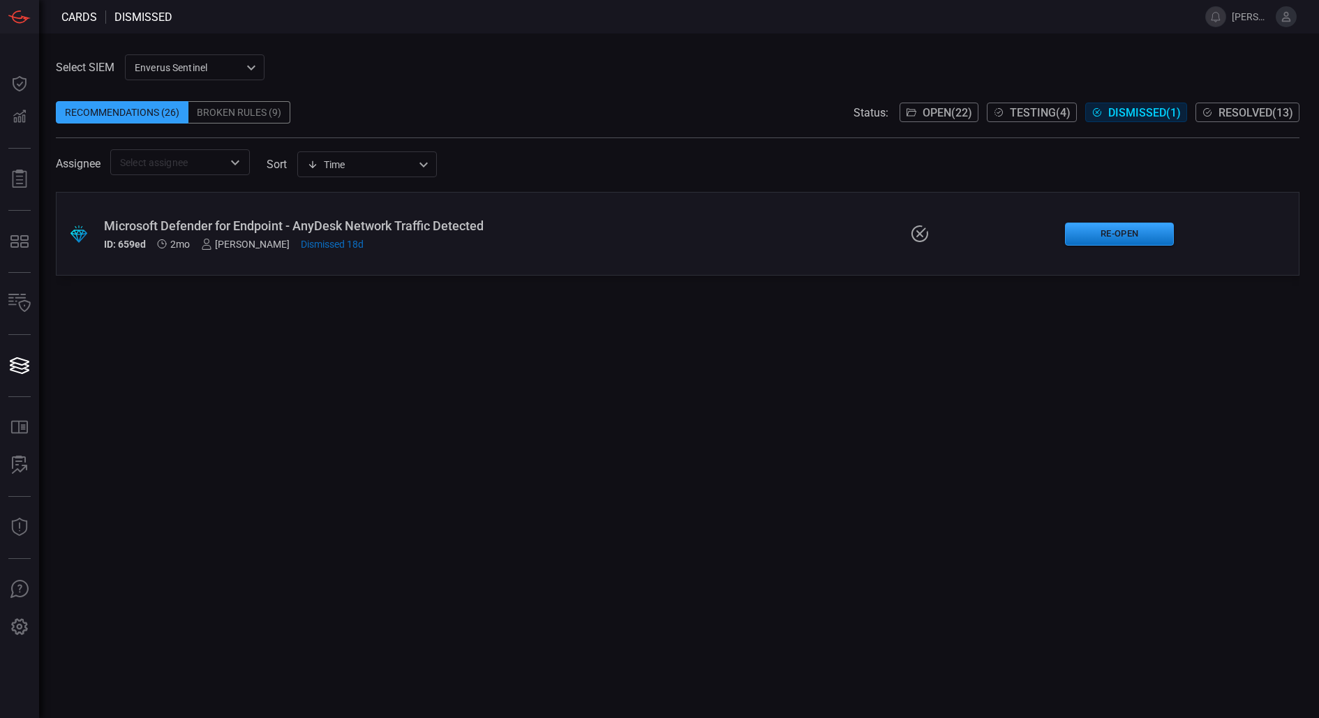
click at [1025, 115] on span "Testing ( 4 )" at bounding box center [1040, 112] width 61 height 13
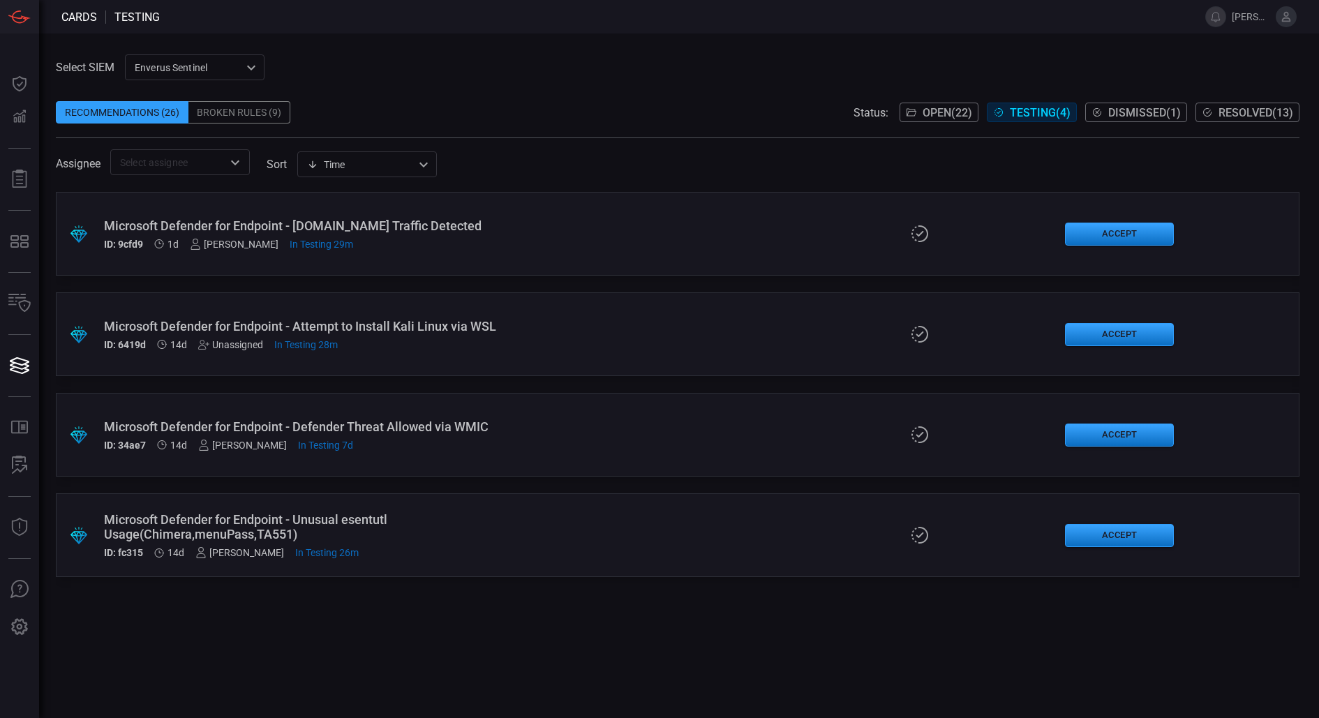
click at [1160, 103] on button "Dismissed ( 1 )" at bounding box center [1136, 113] width 102 height 20
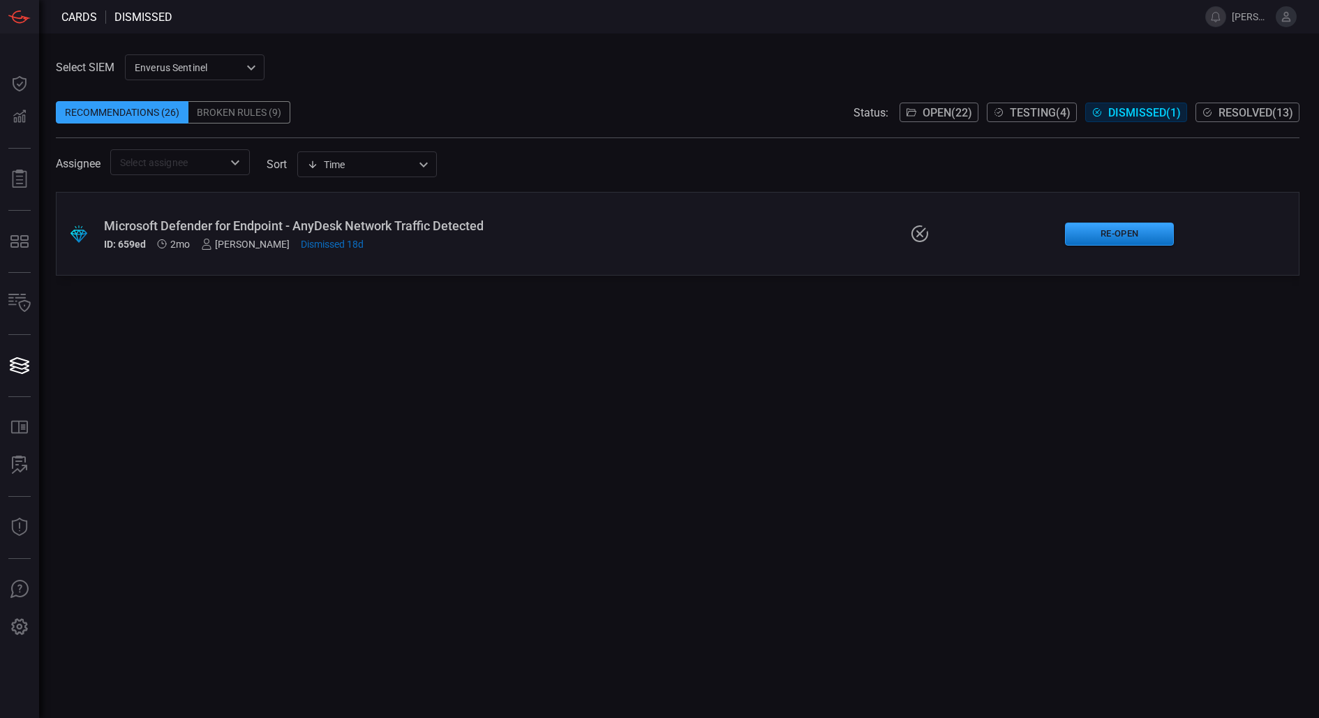
click at [1015, 112] on span "Testing ( 4 )" at bounding box center [1040, 112] width 61 height 13
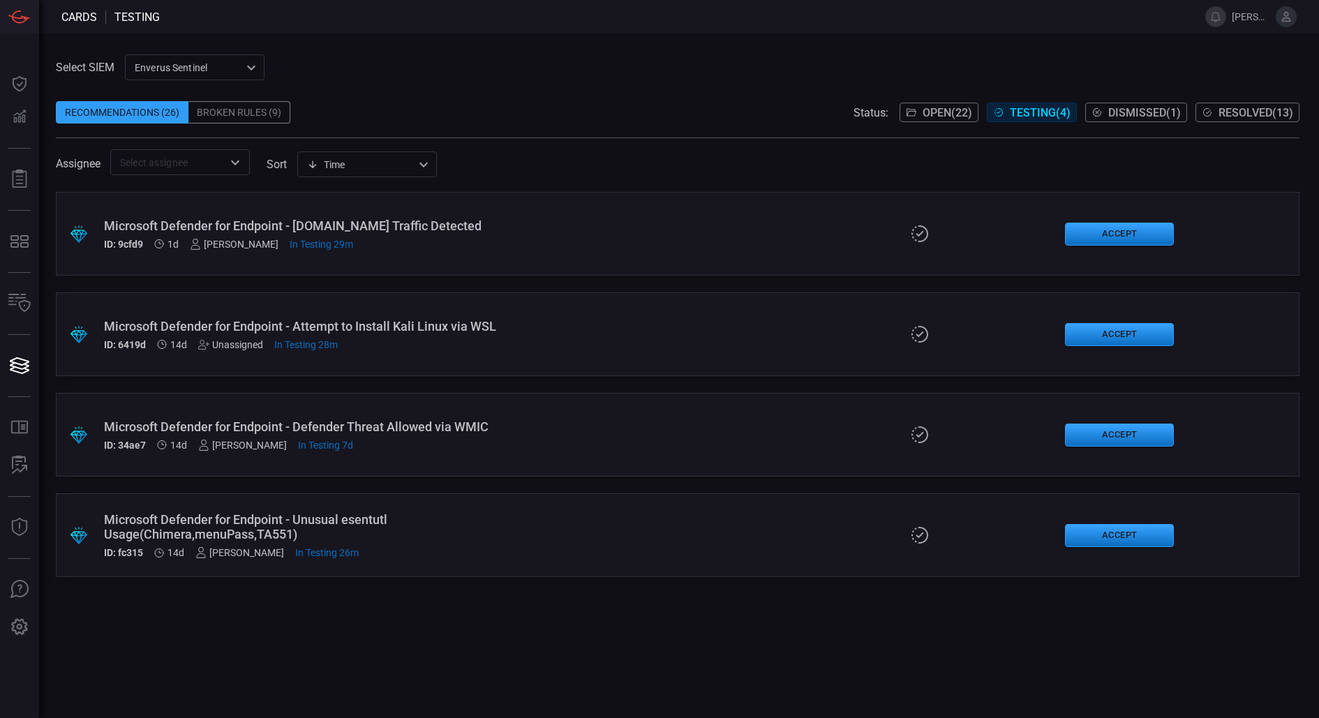
click at [949, 115] on span "Open ( 22 )" at bounding box center [948, 112] width 50 height 13
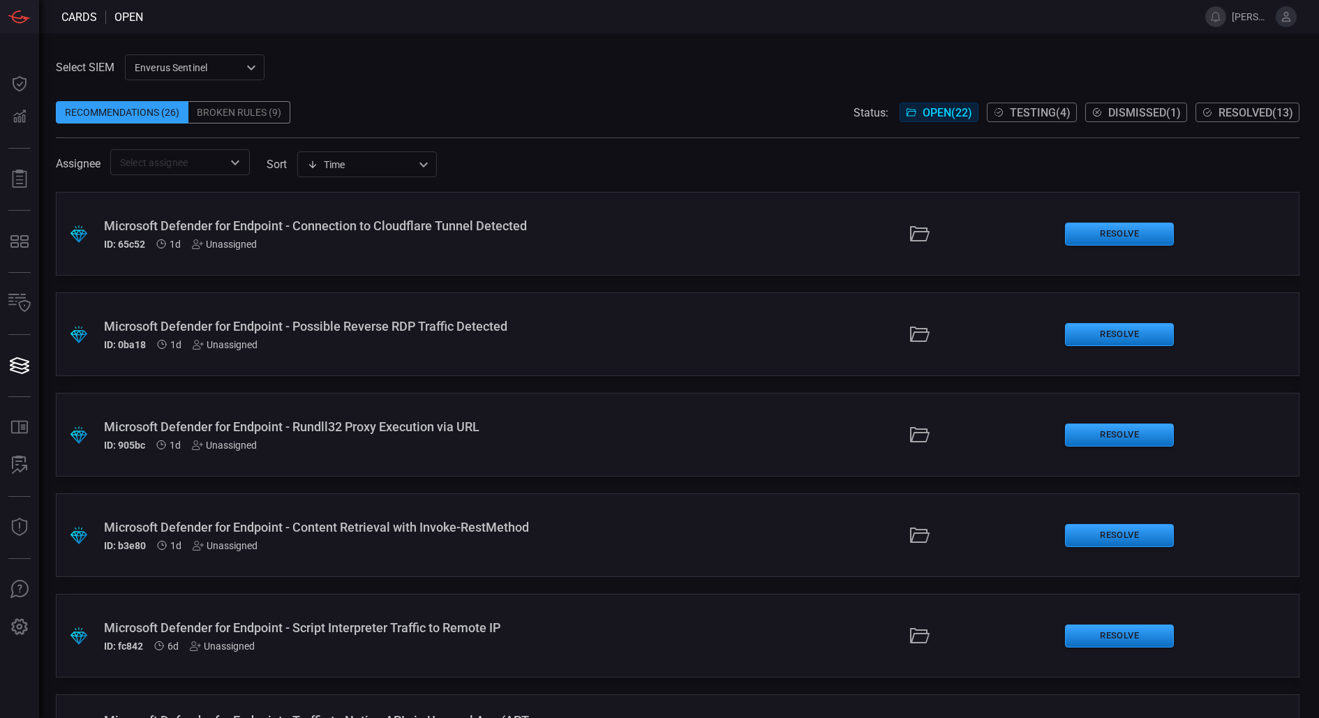
scroll to position [7, 0]
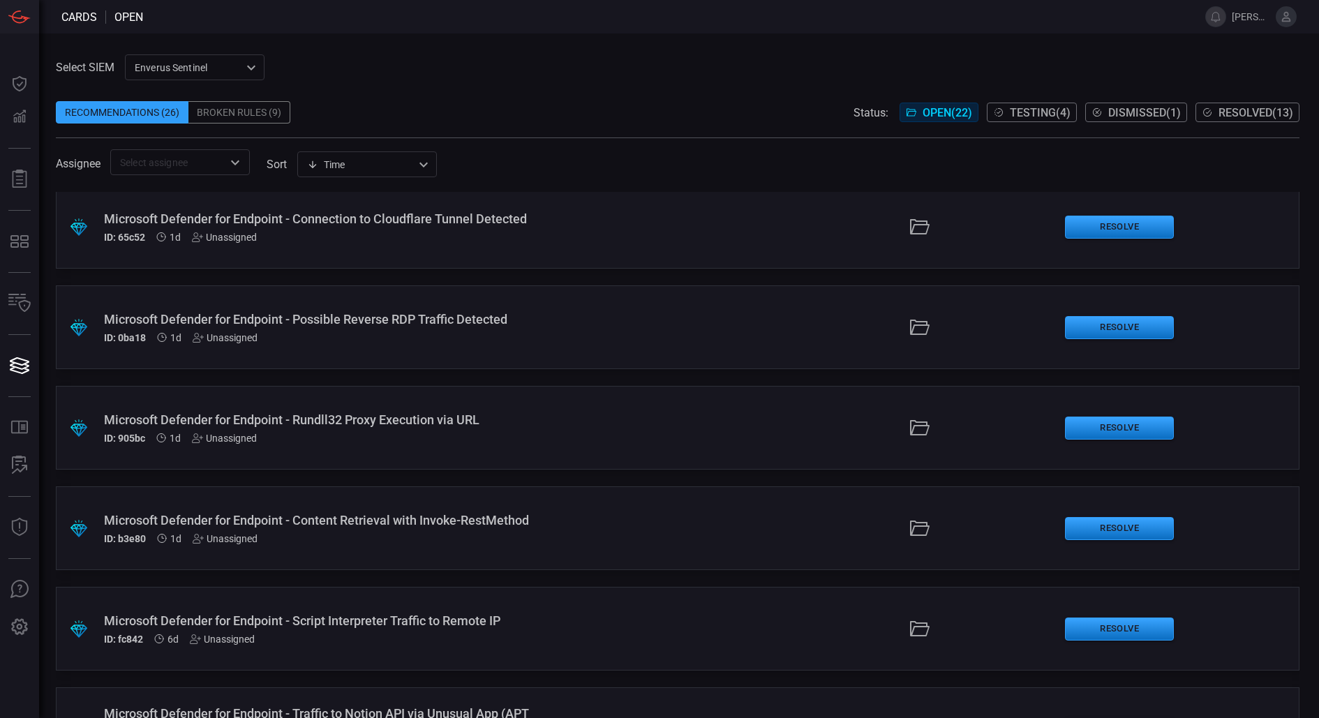
click at [262, 119] on div "Broken Rules (9)" at bounding box center [239, 112] width 102 height 22
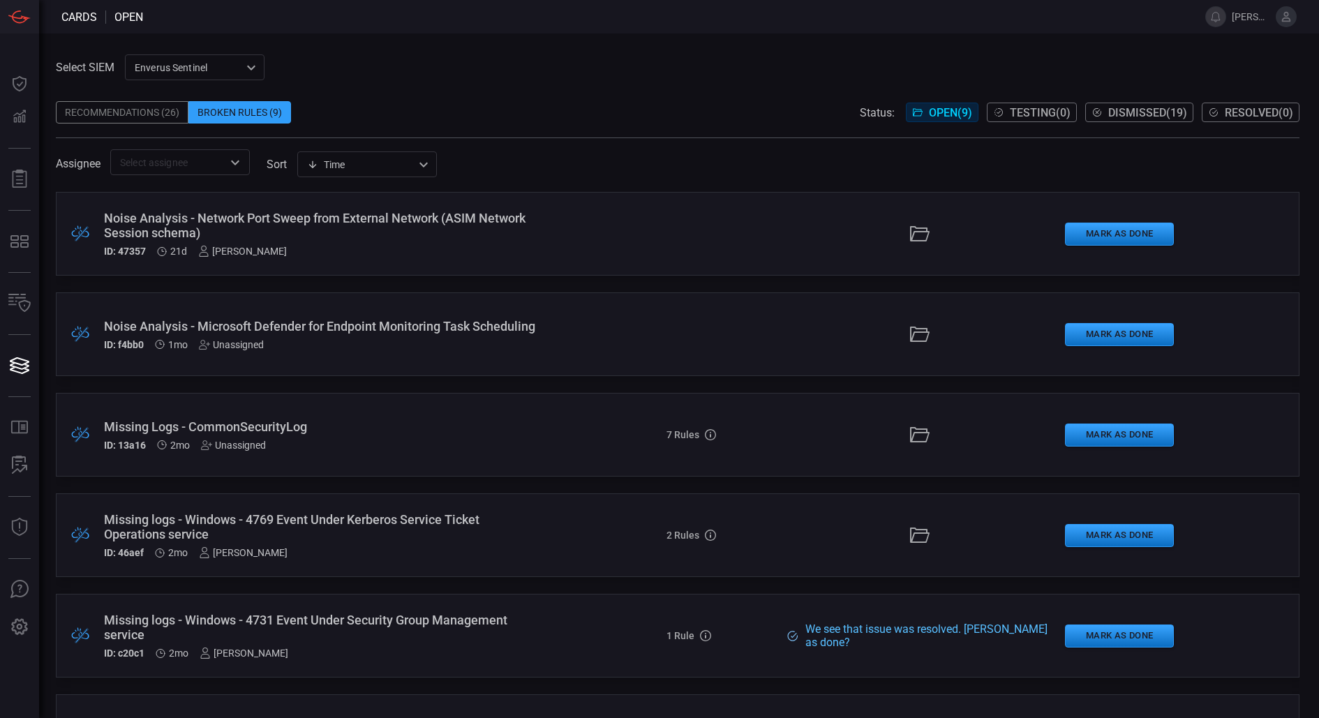
click at [262, 449] on div "Unassigned" at bounding box center [233, 445] width 65 height 11
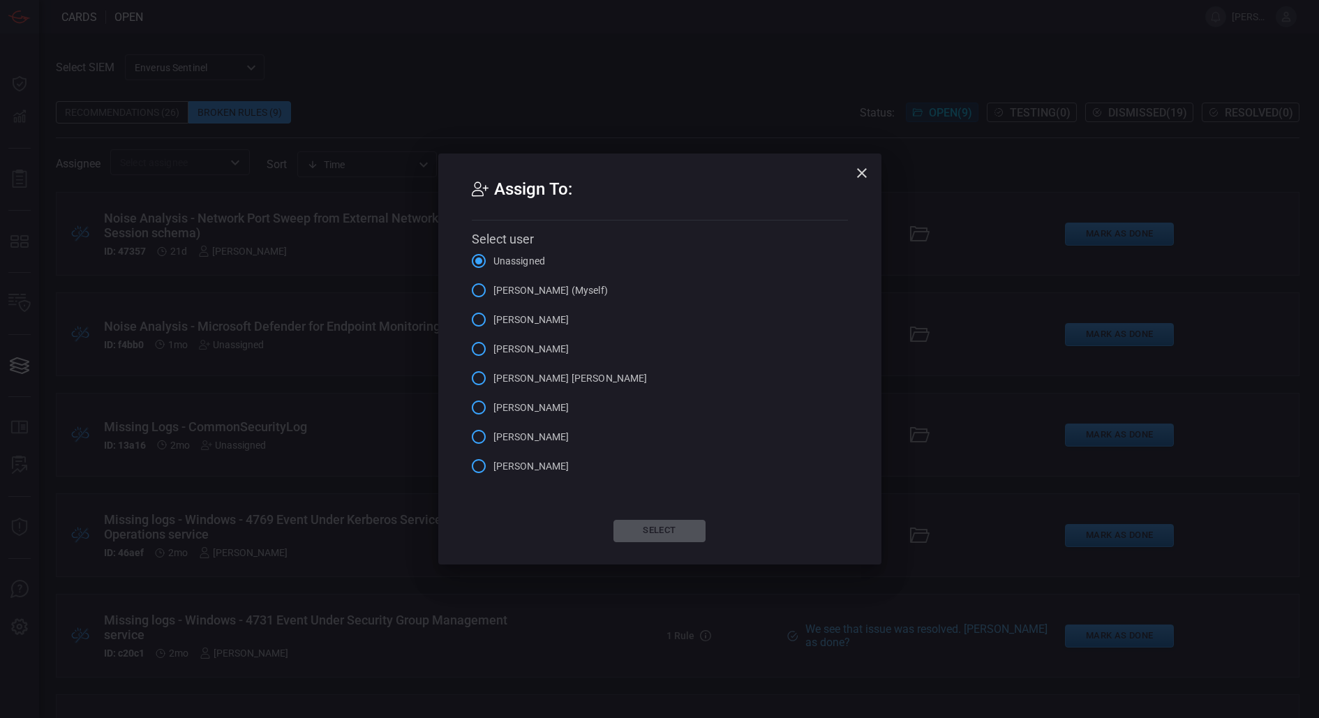
click at [863, 173] on icon "button" at bounding box center [861, 173] width 17 height 17
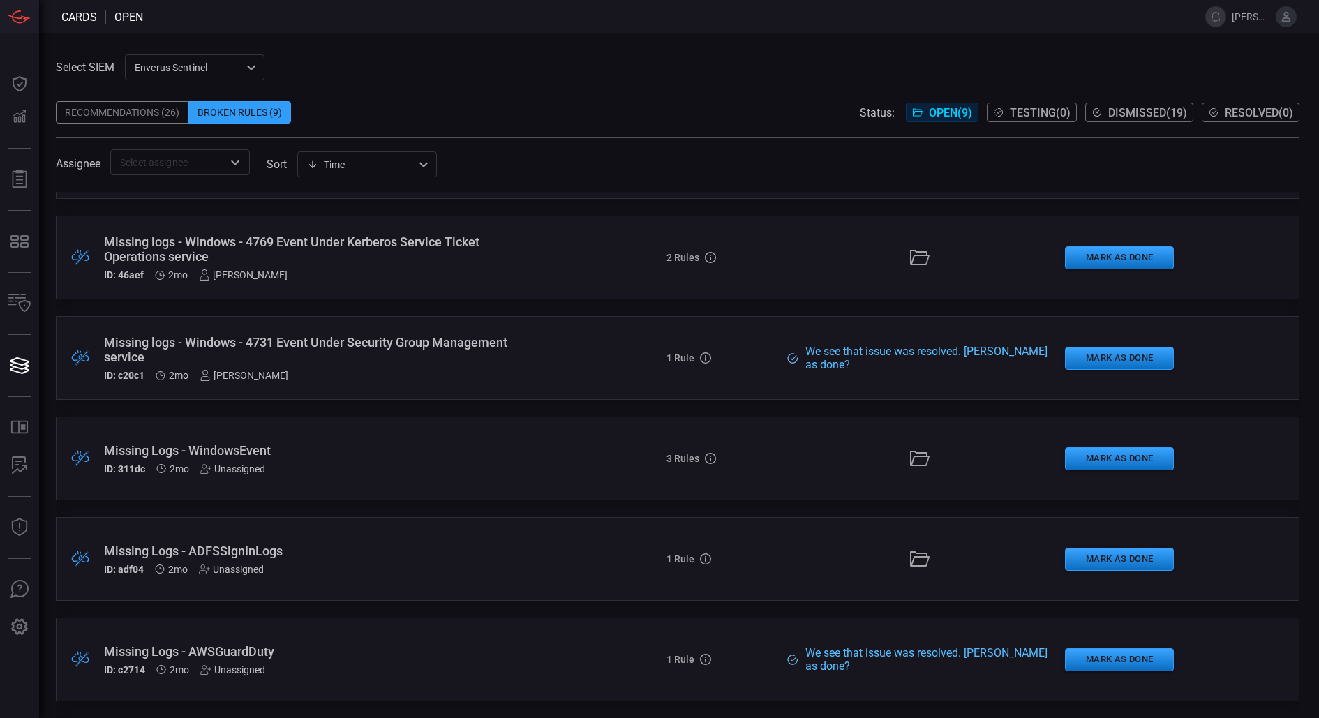
scroll to position [378, 0]
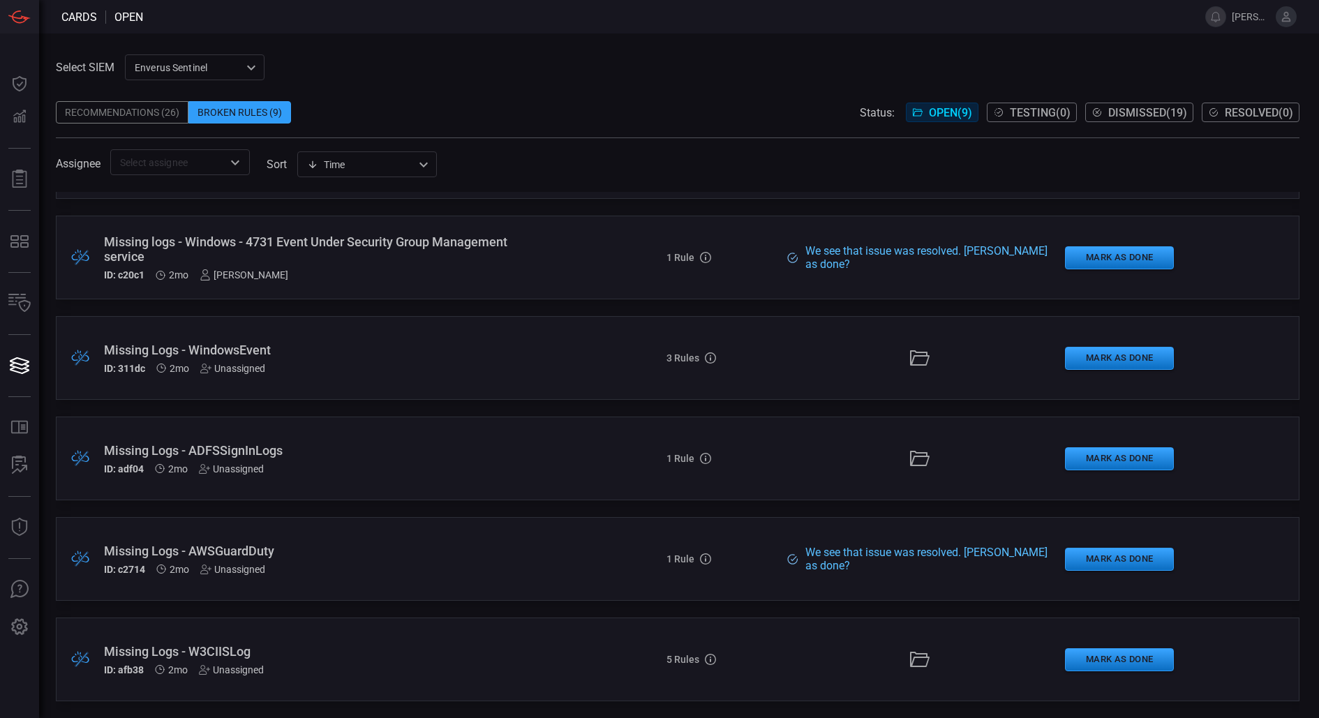
click at [124, 117] on div "Recommendations (26)" at bounding box center [122, 112] width 133 height 22
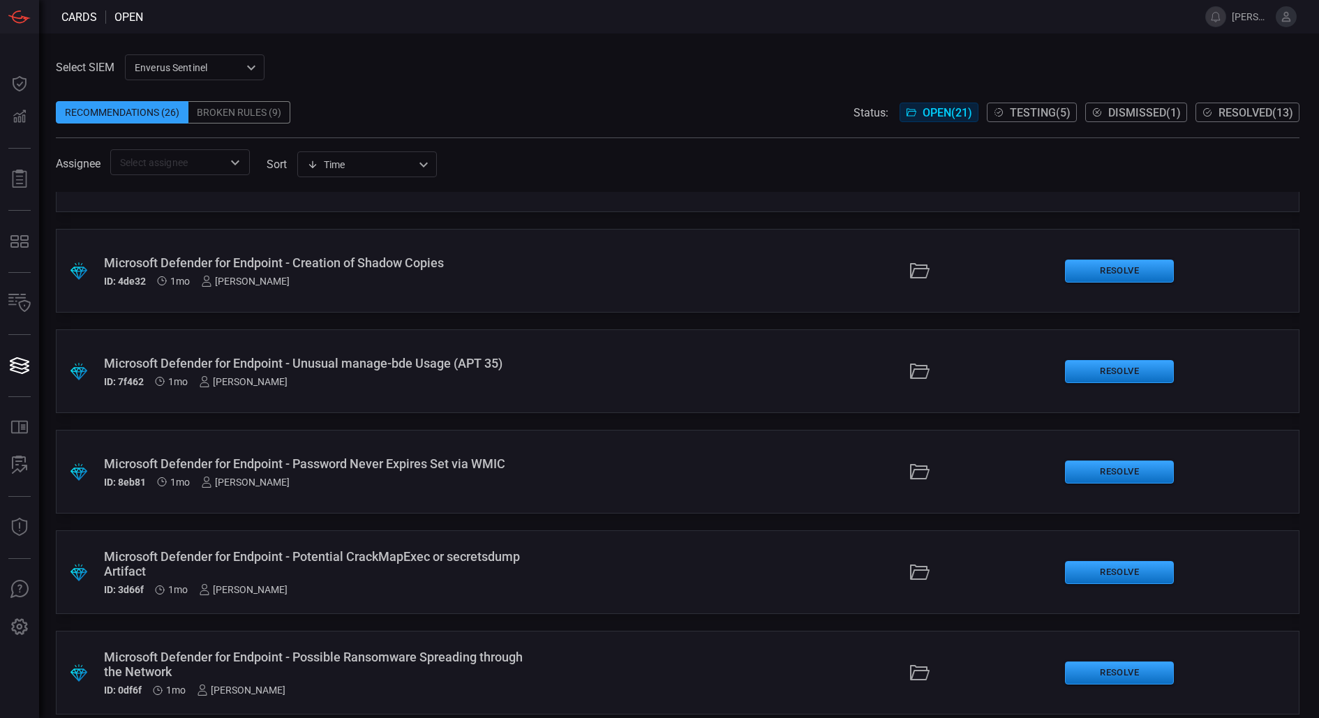
scroll to position [1584, 0]
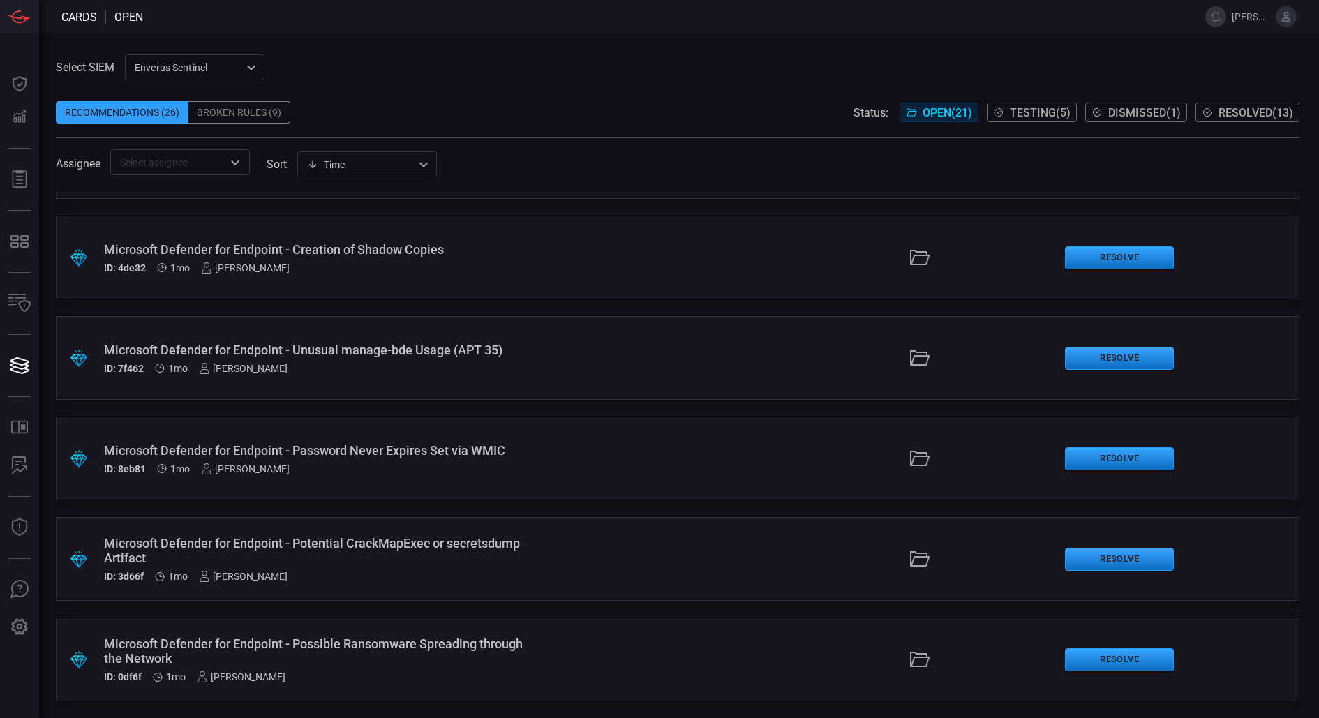
click at [266, 124] on span at bounding box center [678, 131] width 1244 height 14
click at [266, 112] on div "Broken Rules (9)" at bounding box center [239, 112] width 102 height 22
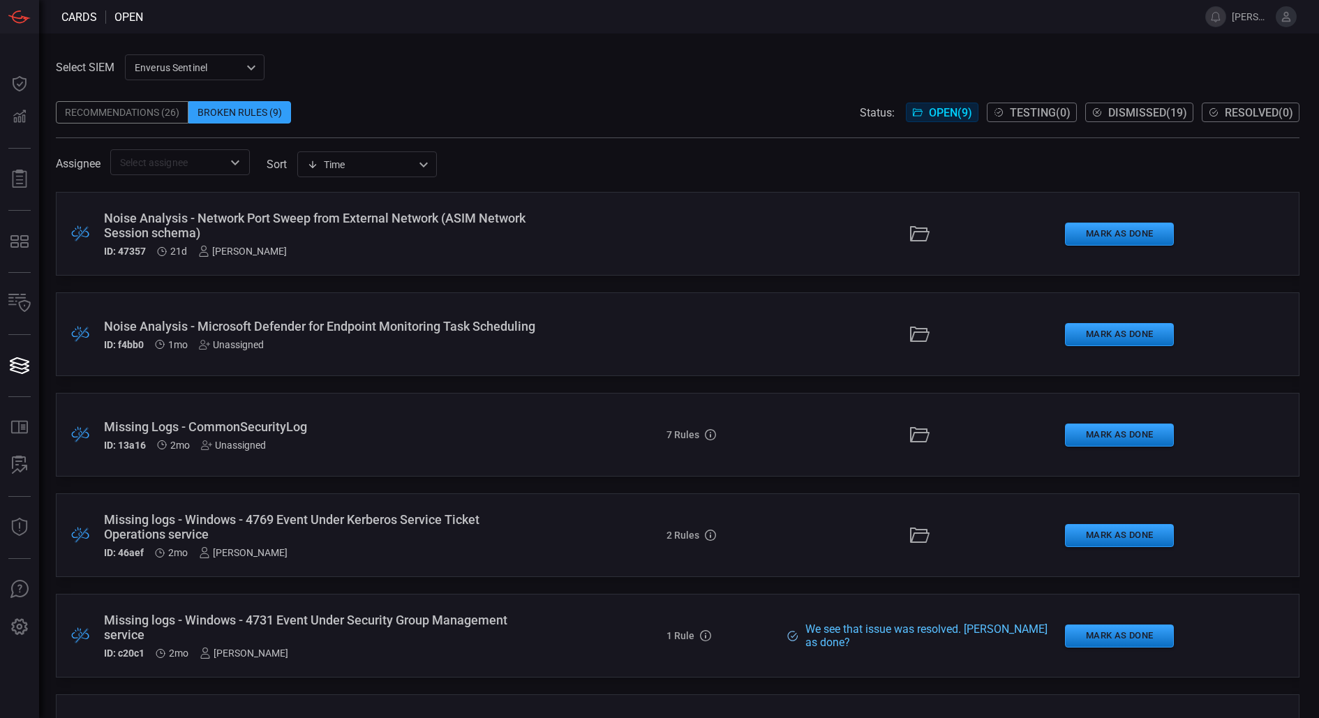
click at [111, 122] on div "Recommendations (26)" at bounding box center [122, 112] width 133 height 22
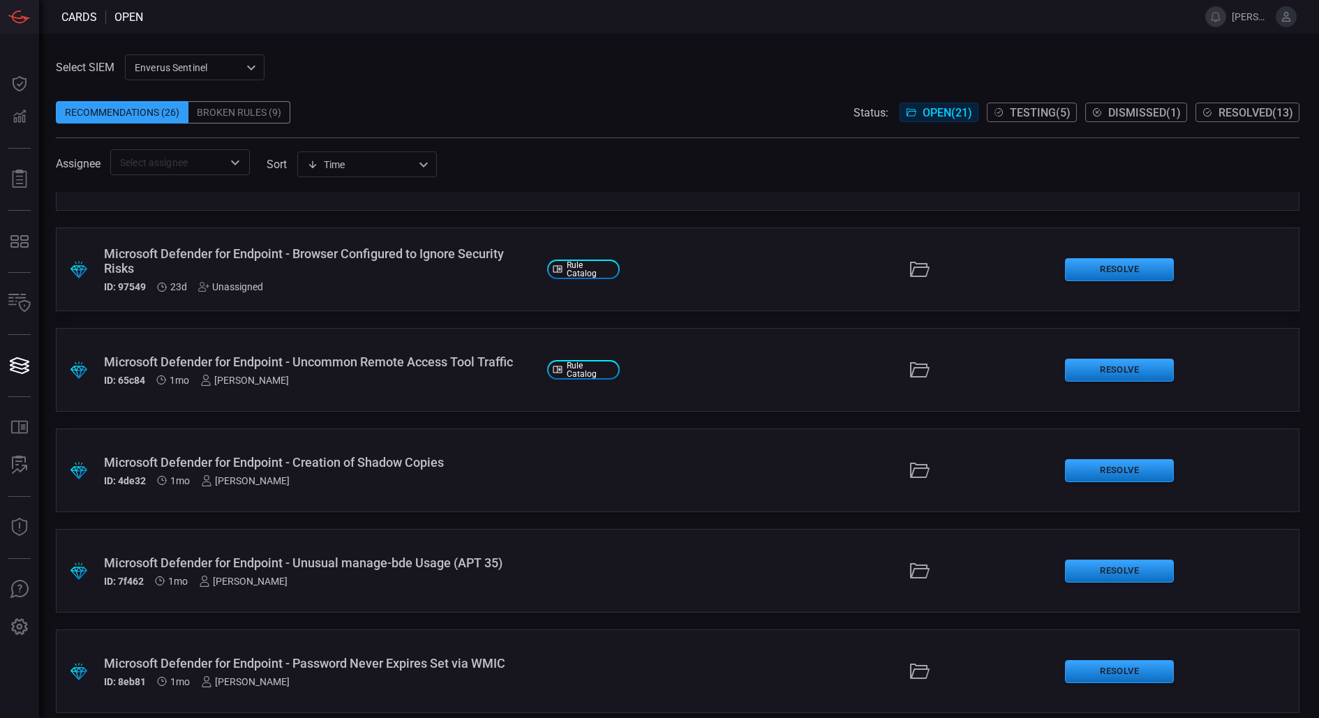
scroll to position [1584, 0]
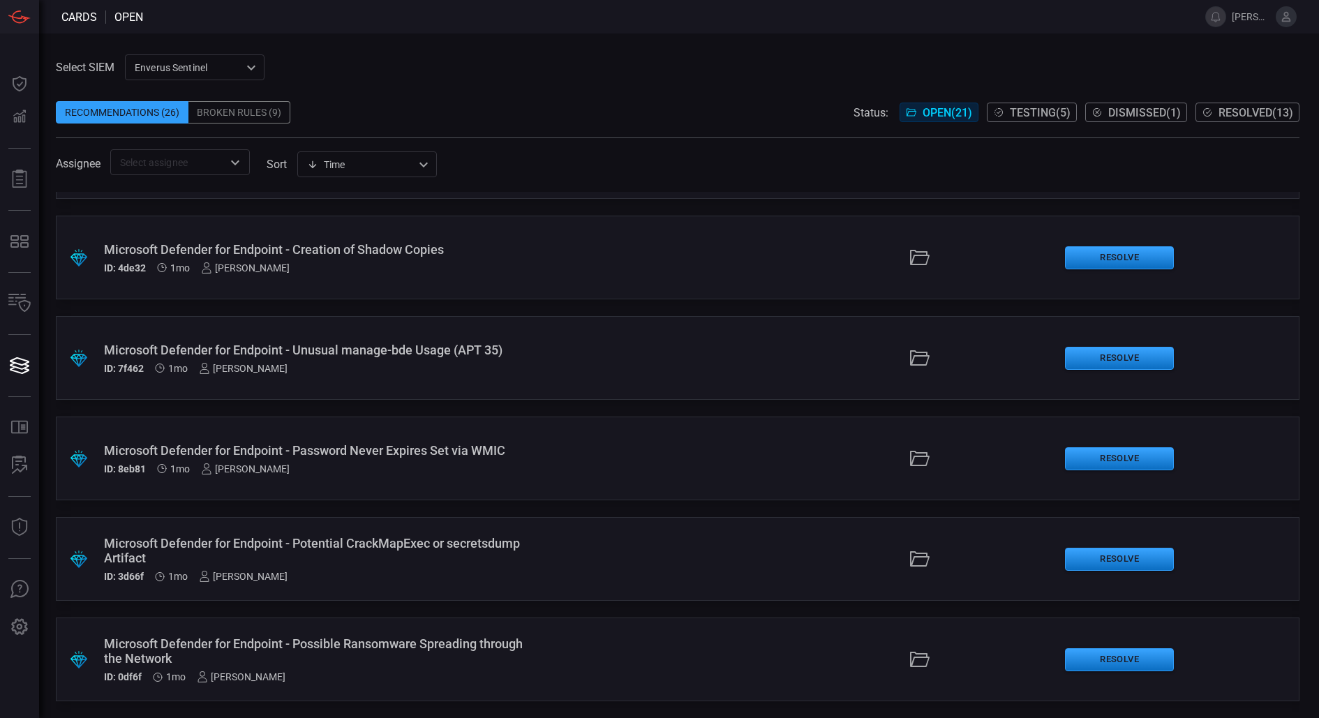
click at [339, 636] on div "Microsoft Defender for Endpoint - Possible Ransomware Spreading through the Net…" at bounding box center [320, 650] width 432 height 29
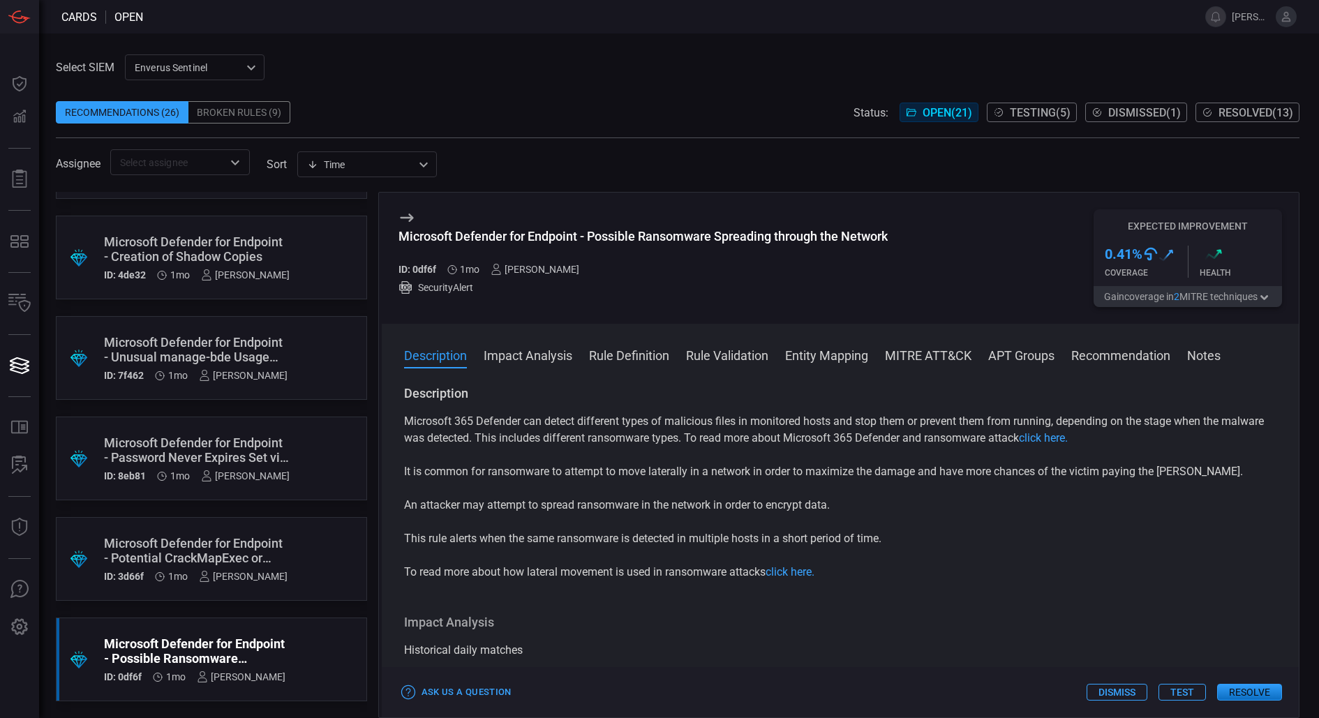
click at [609, 360] on button "Rule Definition" at bounding box center [629, 354] width 80 height 17
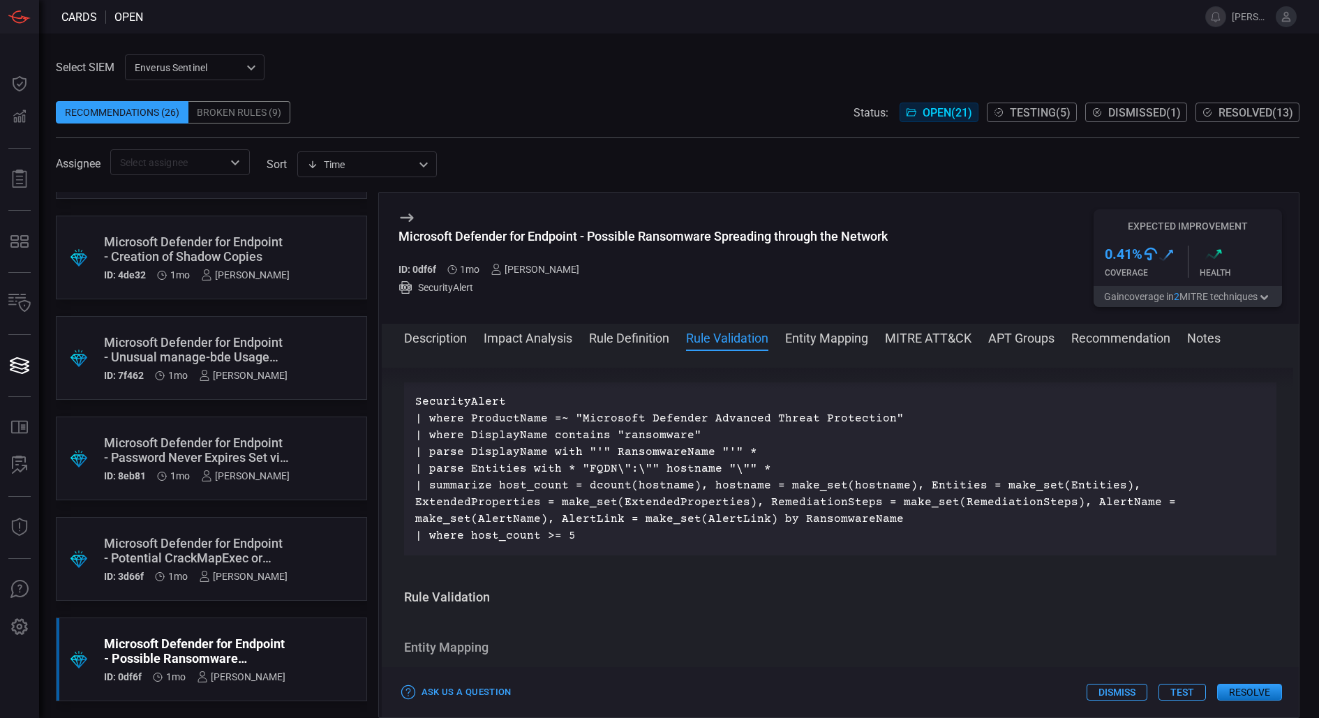
scroll to position [521, 0]
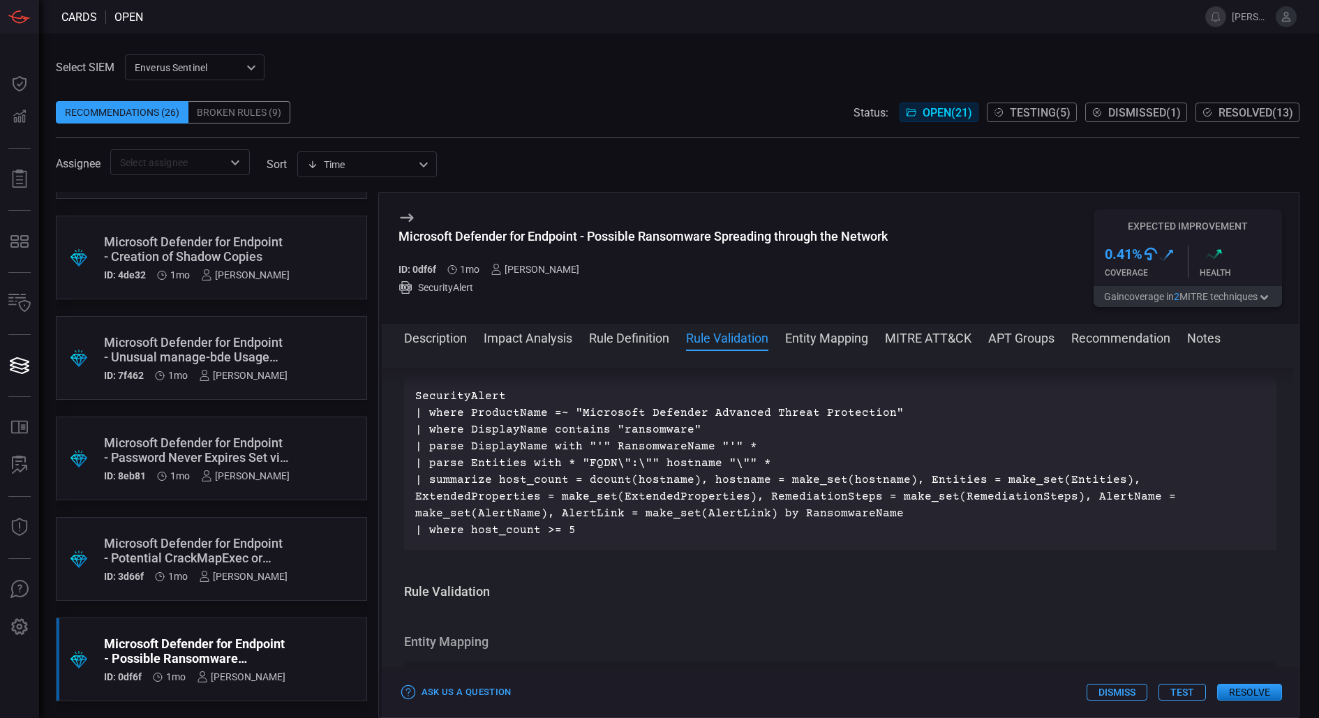
click at [586, 36] on div "Select SIEM Enverus Sentinel c91b43ff-c123-4683-be2e-f803907a5556 ​ Recommendat…" at bounding box center [679, 375] width 1280 height 685
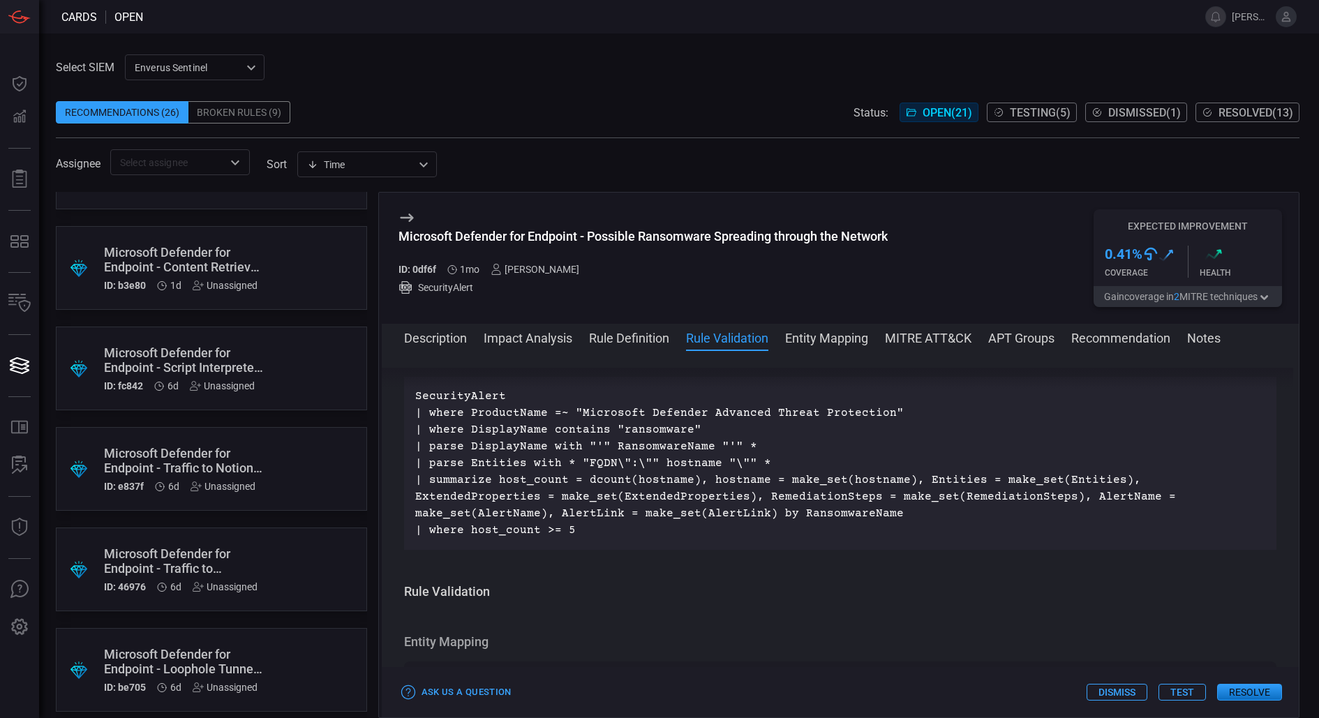
scroll to position [0, 0]
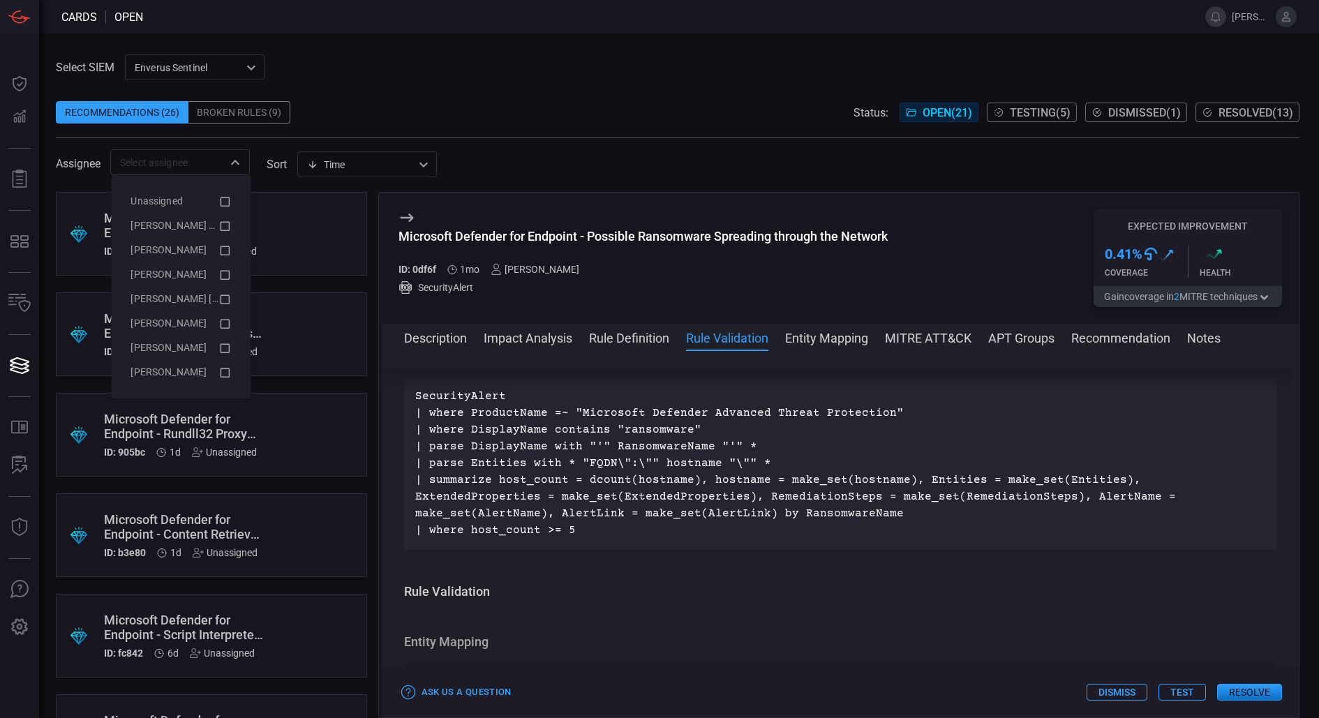
click at [218, 152] on div "​" at bounding box center [180, 162] width 140 height 26
click at [228, 193] on icon at bounding box center [224, 201] width 13 height 17
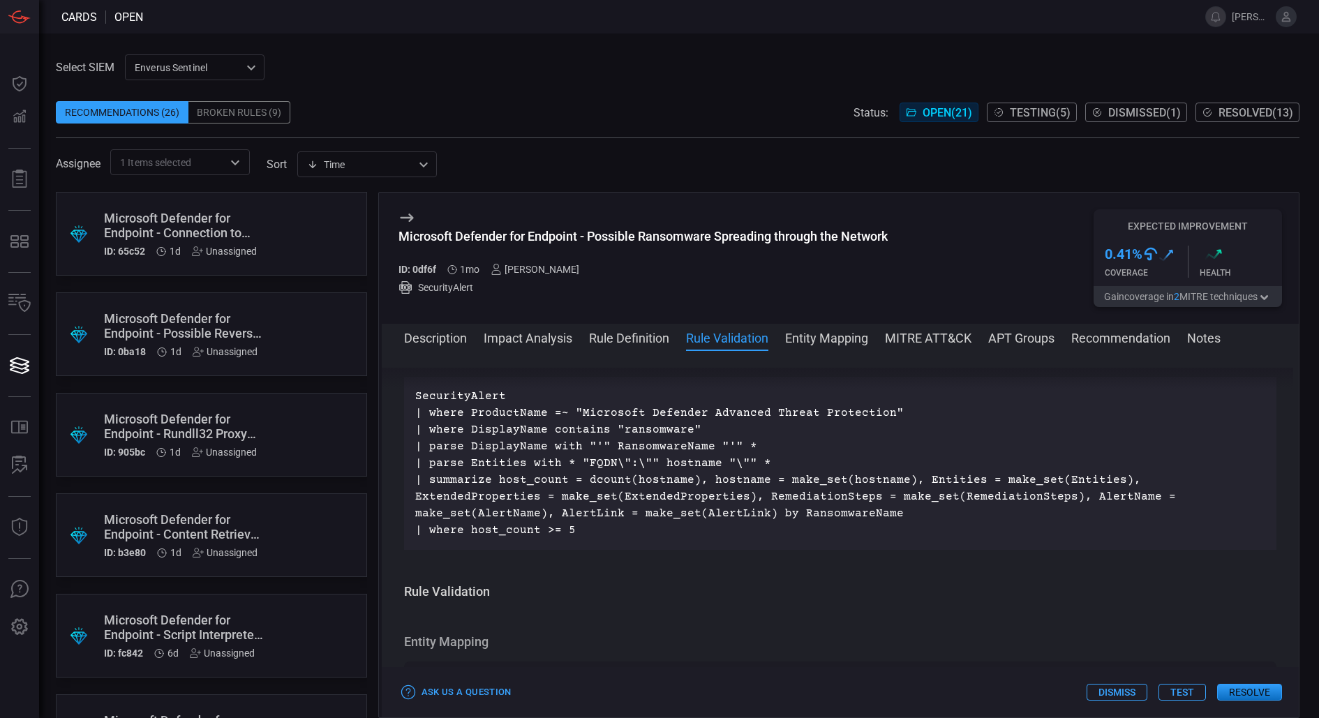
click at [553, 123] on div "Recommendations (26) Broken Rules (9) Status: Open ( 21 ) Testing ( 5 ) Dismiss…" at bounding box center [678, 112] width 1244 height 22
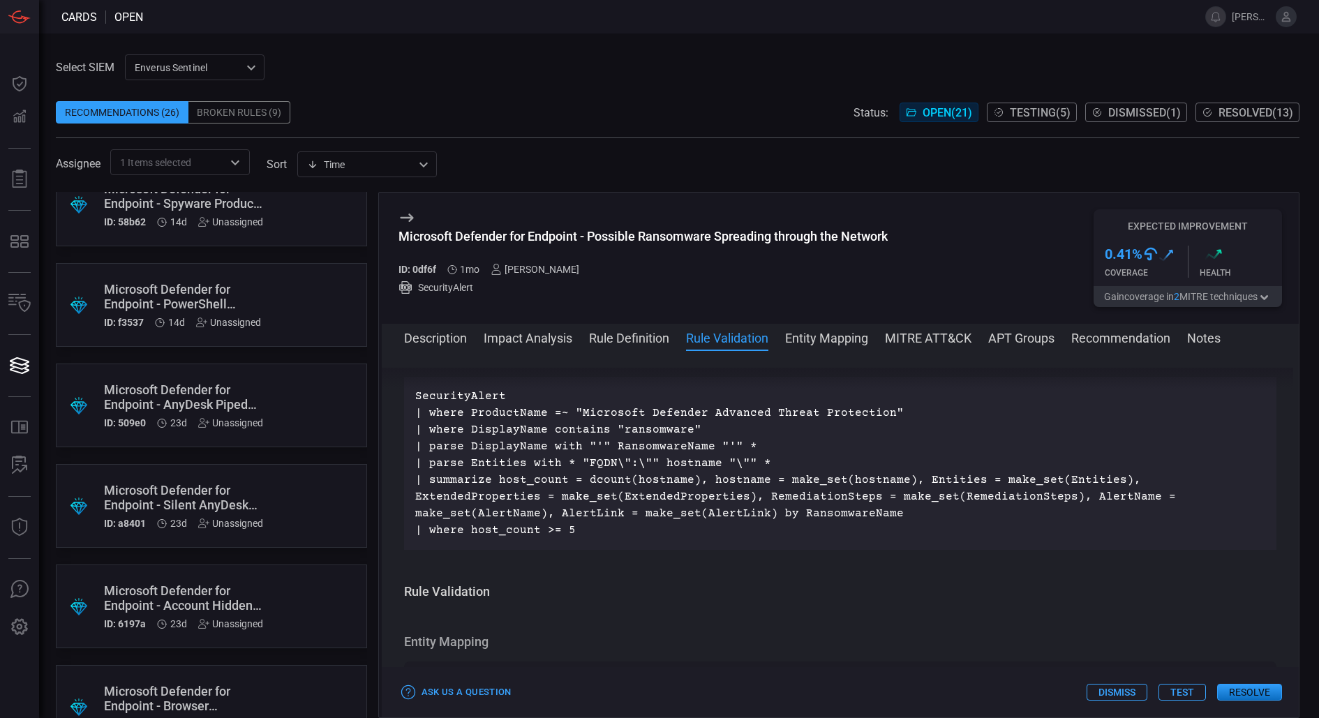
scroll to position [981, 0]
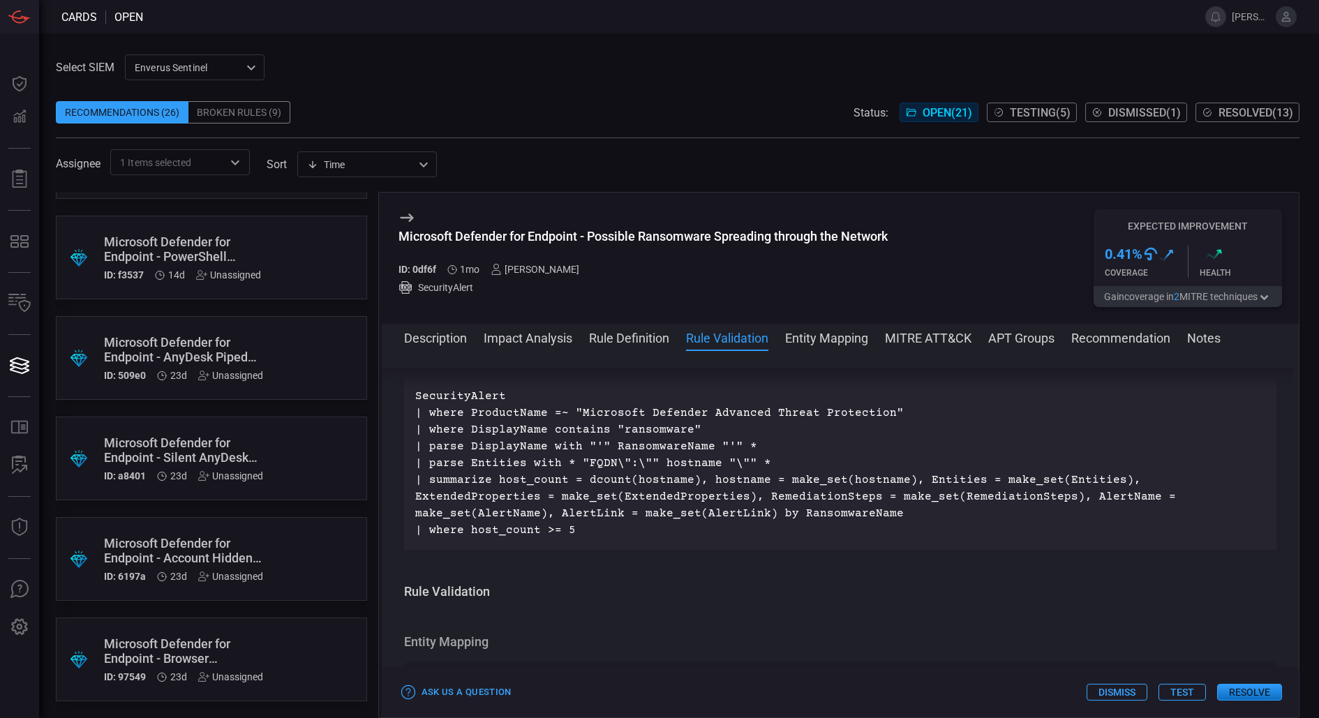
click at [234, 627] on div ".suggested_cards_icon{fill:url(#suggested_cards_icon);} Microsoft Defender for …" at bounding box center [211, 660] width 311 height 84
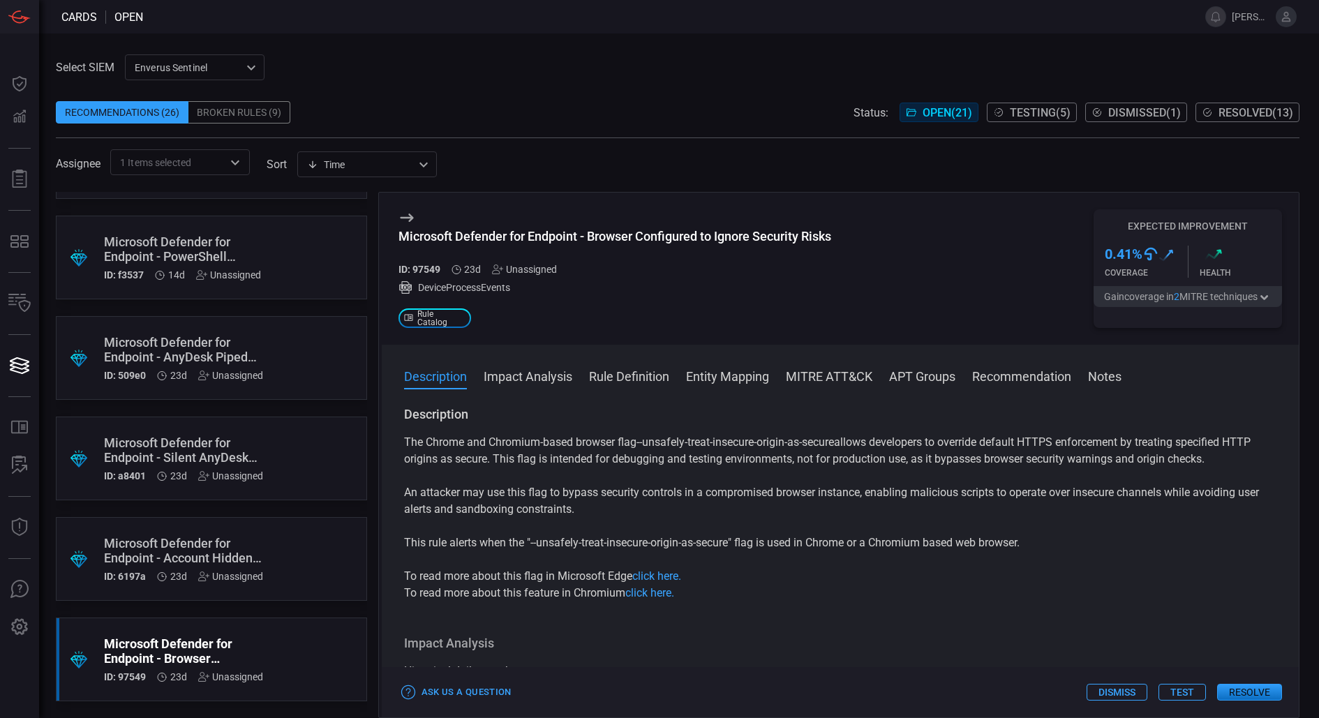
click at [221, 572] on div "Unassigned" at bounding box center [230, 576] width 65 height 11
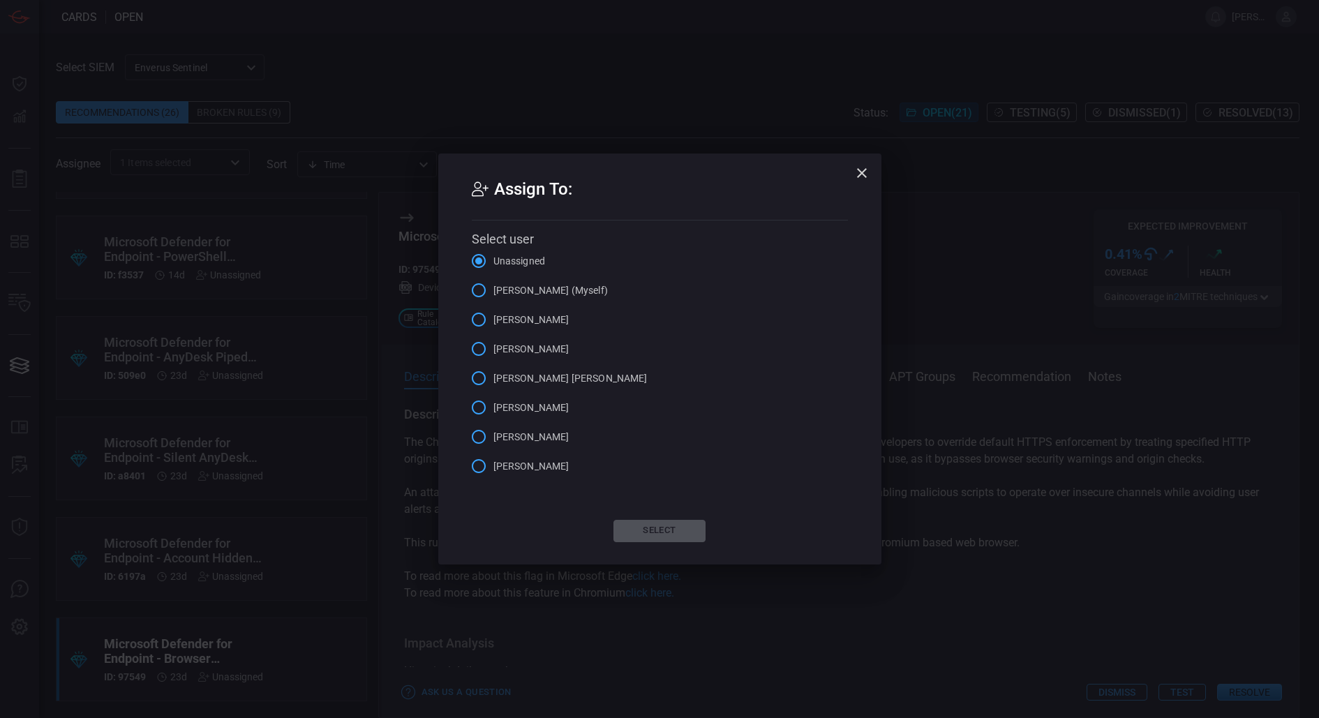
click at [854, 165] on icon "button" at bounding box center [861, 173] width 17 height 17
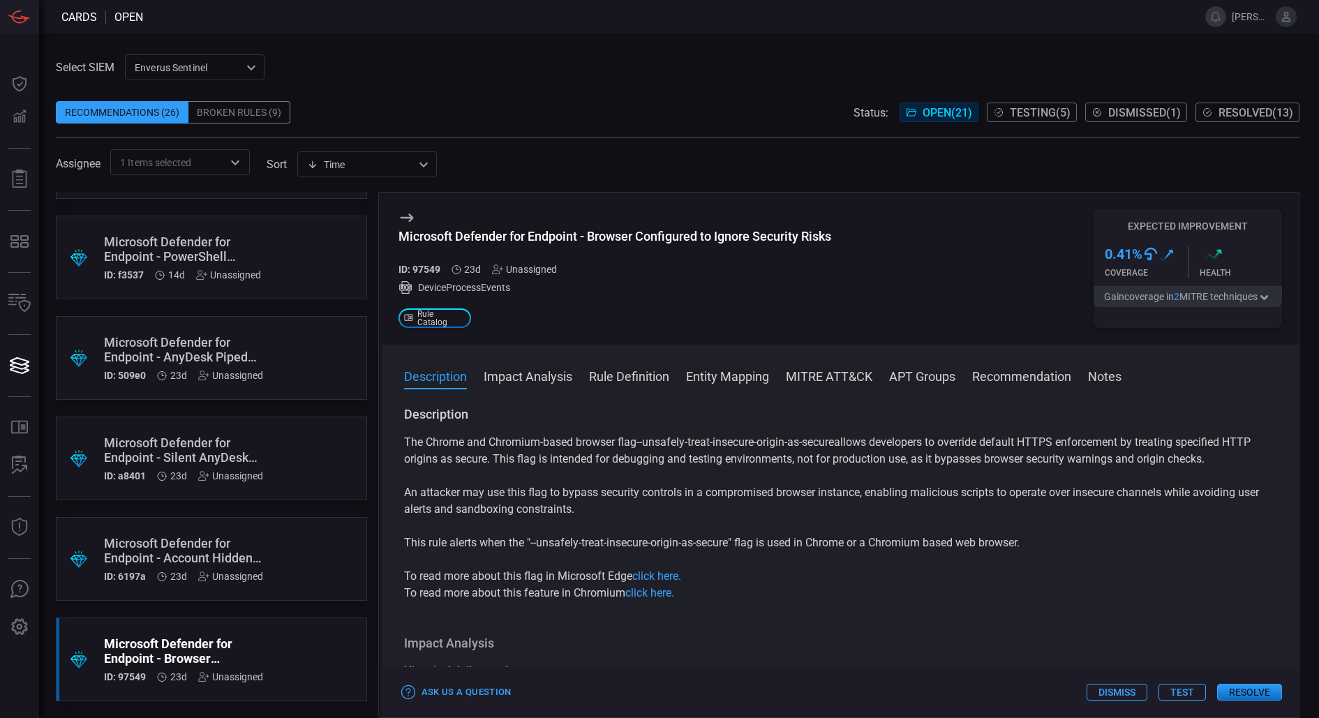
click at [218, 558] on div "Microsoft Defender for Endpoint - Account Hidden via Registry (Kimsuky)" at bounding box center [185, 550] width 162 height 29
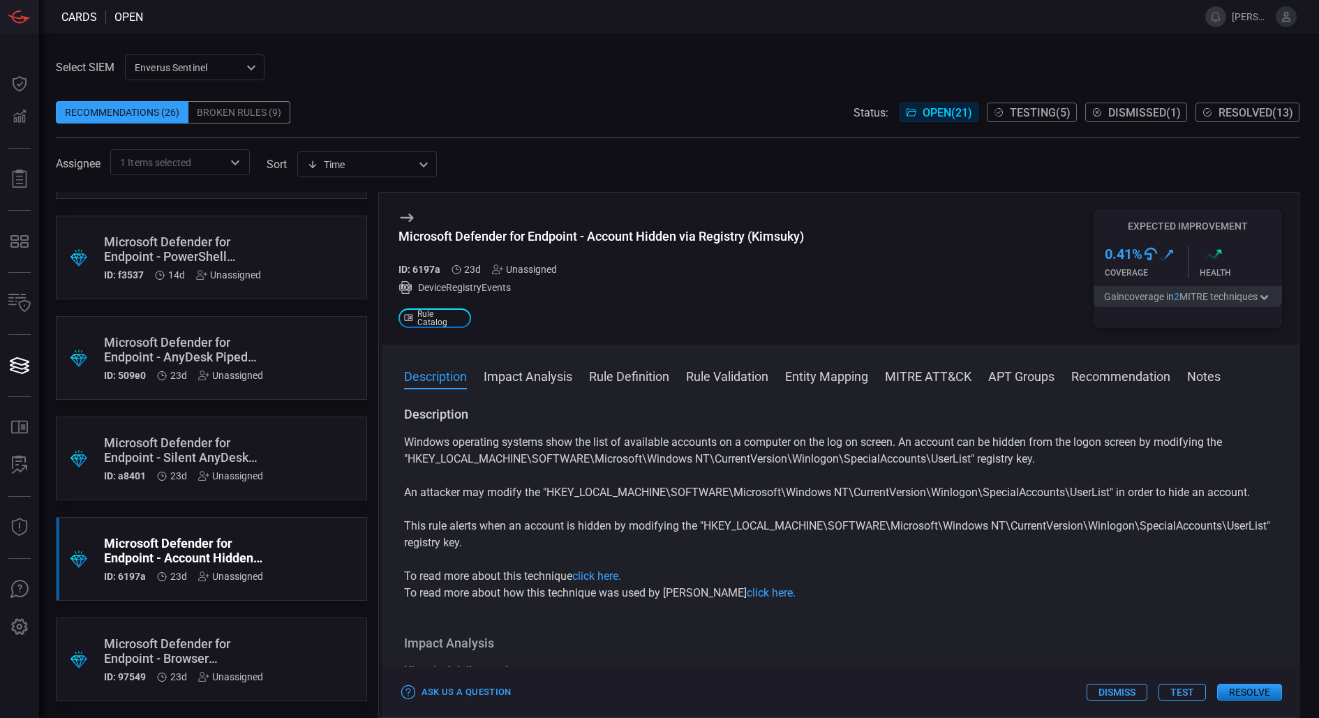
click at [199, 494] on div ".suggested_cards_icon{fill:url(#suggested_cards_icon);} Microsoft Defender for …" at bounding box center [211, 459] width 311 height 84
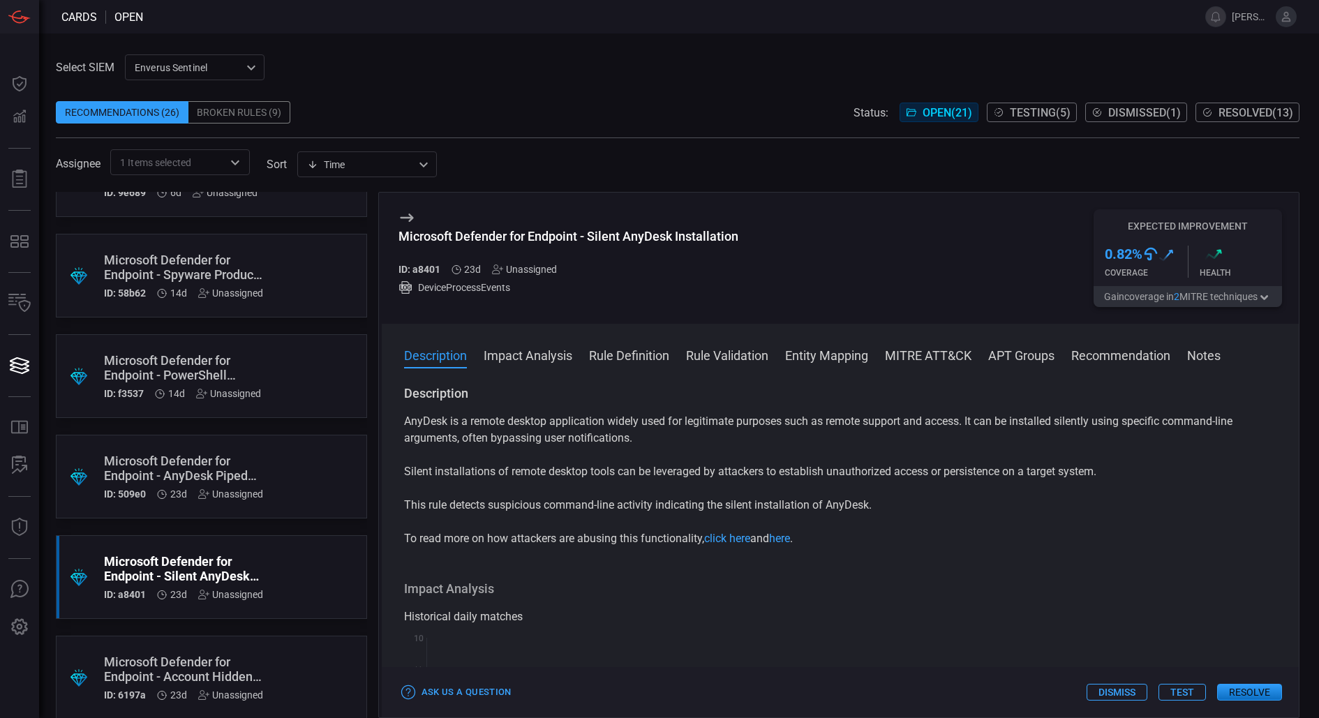
scroll to position [829, 0]
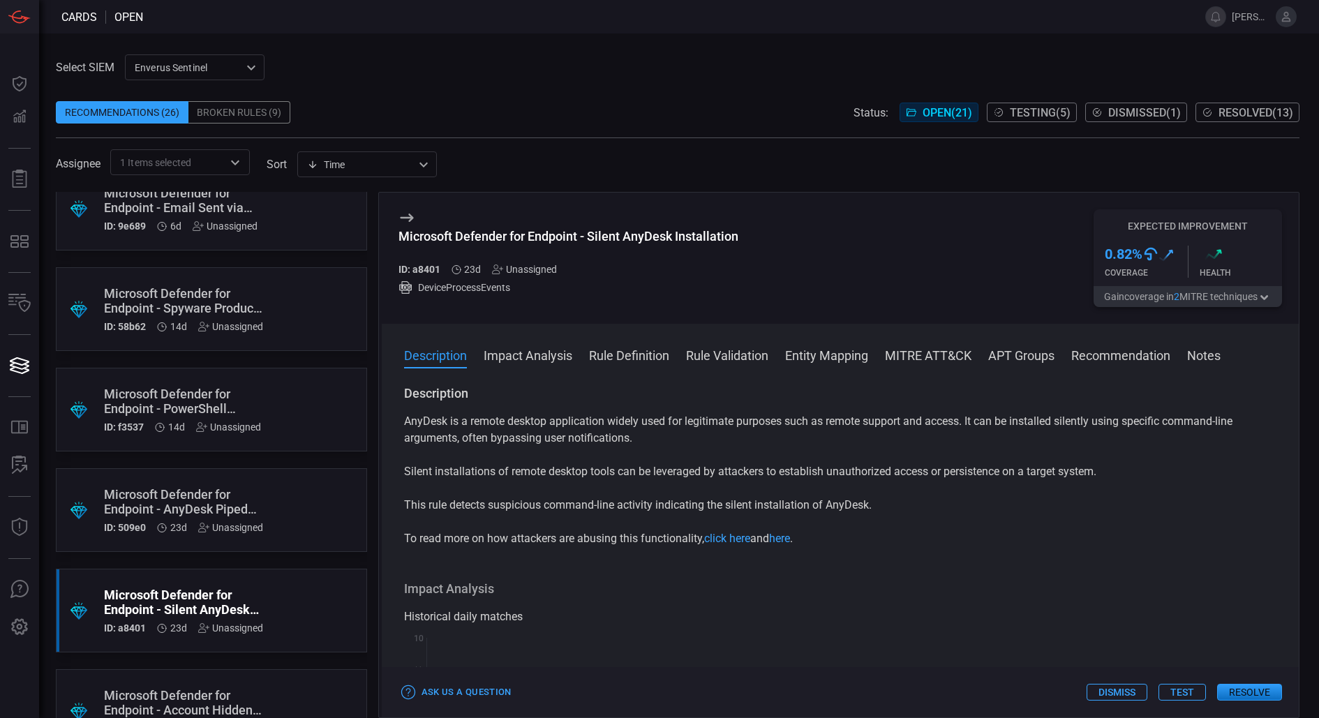
click at [251, 401] on div "Microsoft Defender for Endpoint - PowerShell Execution via WMIC" at bounding box center [185, 401] width 162 height 29
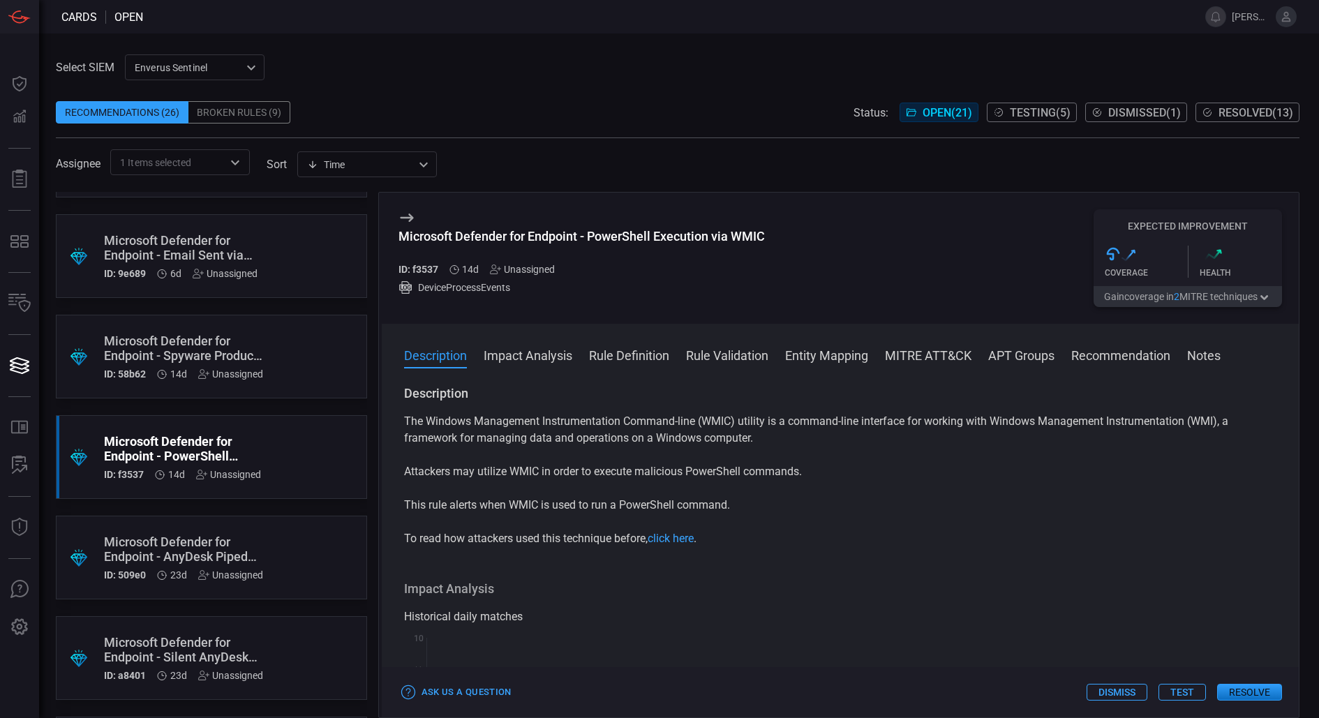
scroll to position [779, 0]
click at [551, 350] on button "Impact Analysis" at bounding box center [528, 354] width 89 height 17
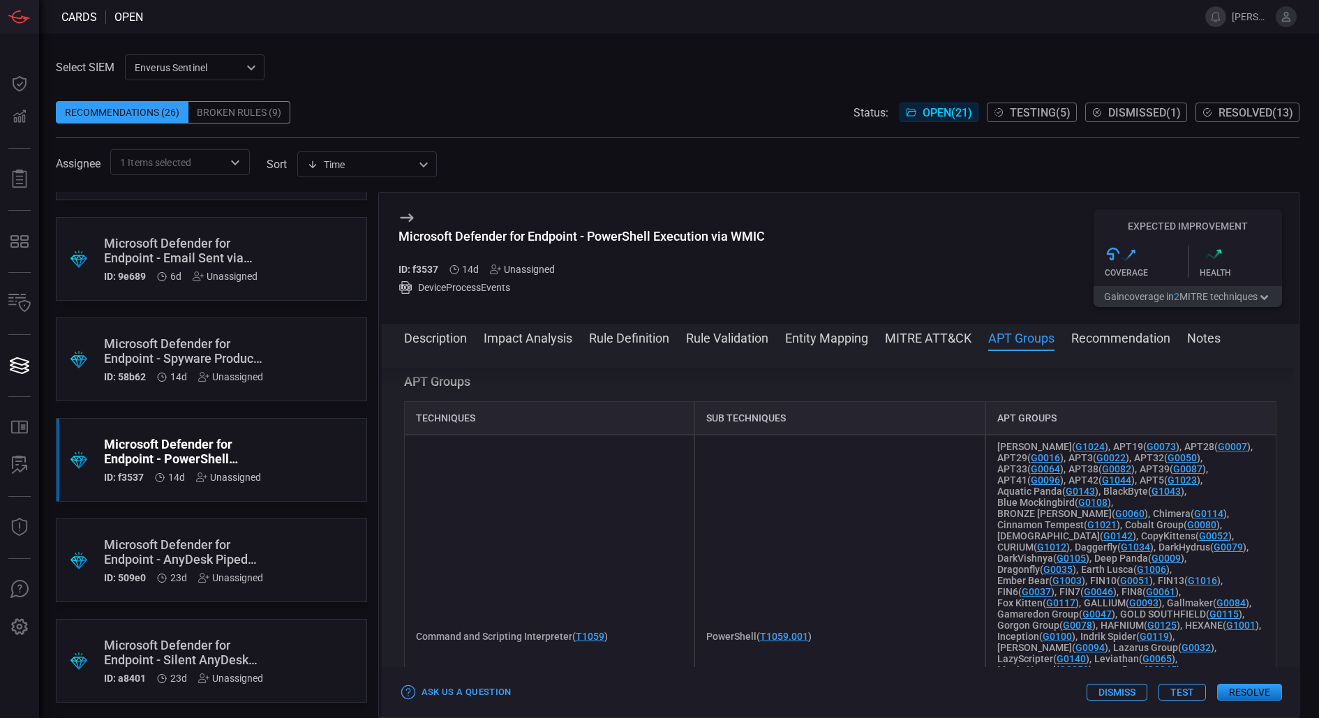
scroll to position [1080, 0]
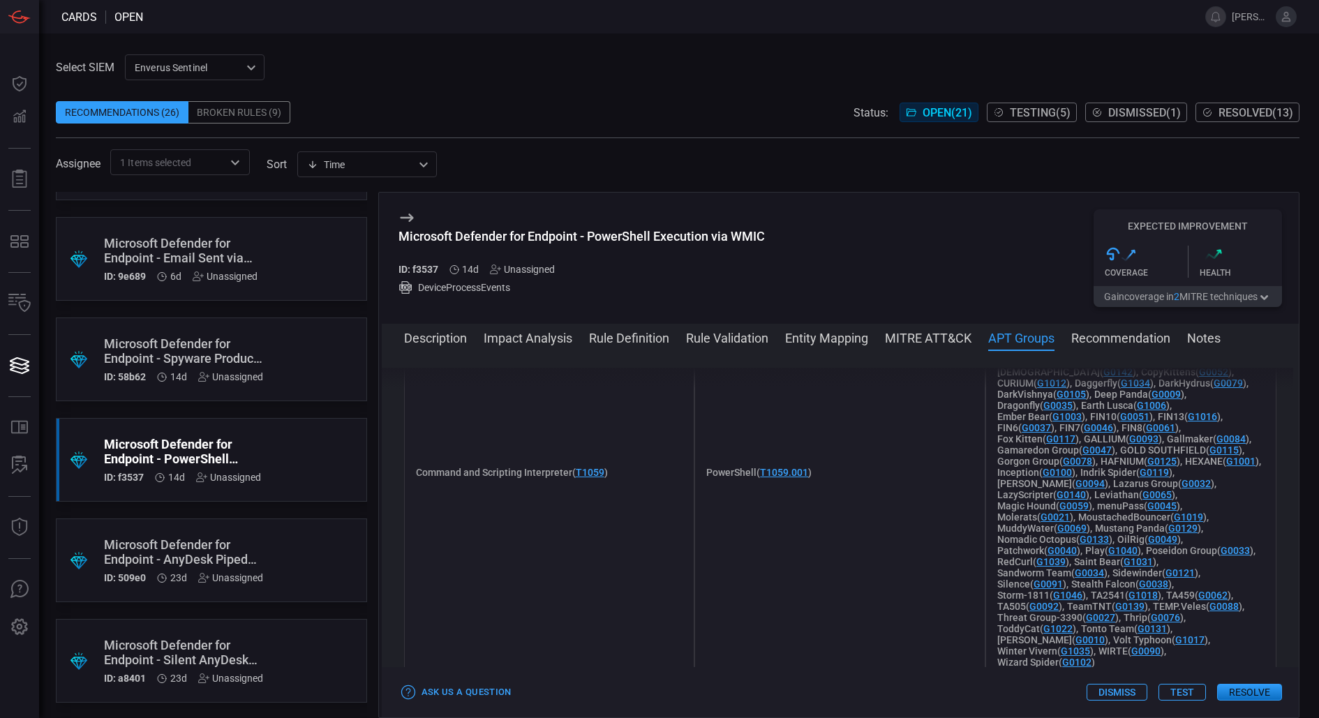
click at [626, 345] on button "Rule Definition" at bounding box center [629, 337] width 80 height 17
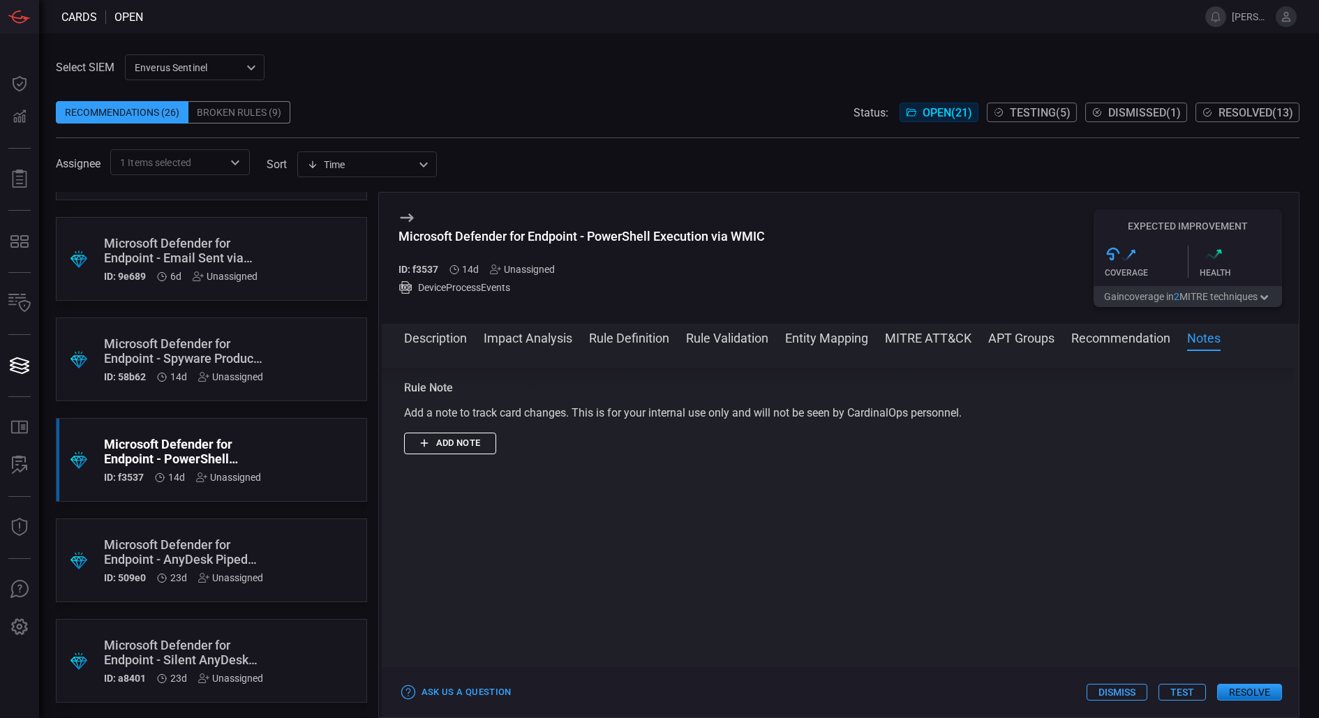
scroll to position [1930, 0]
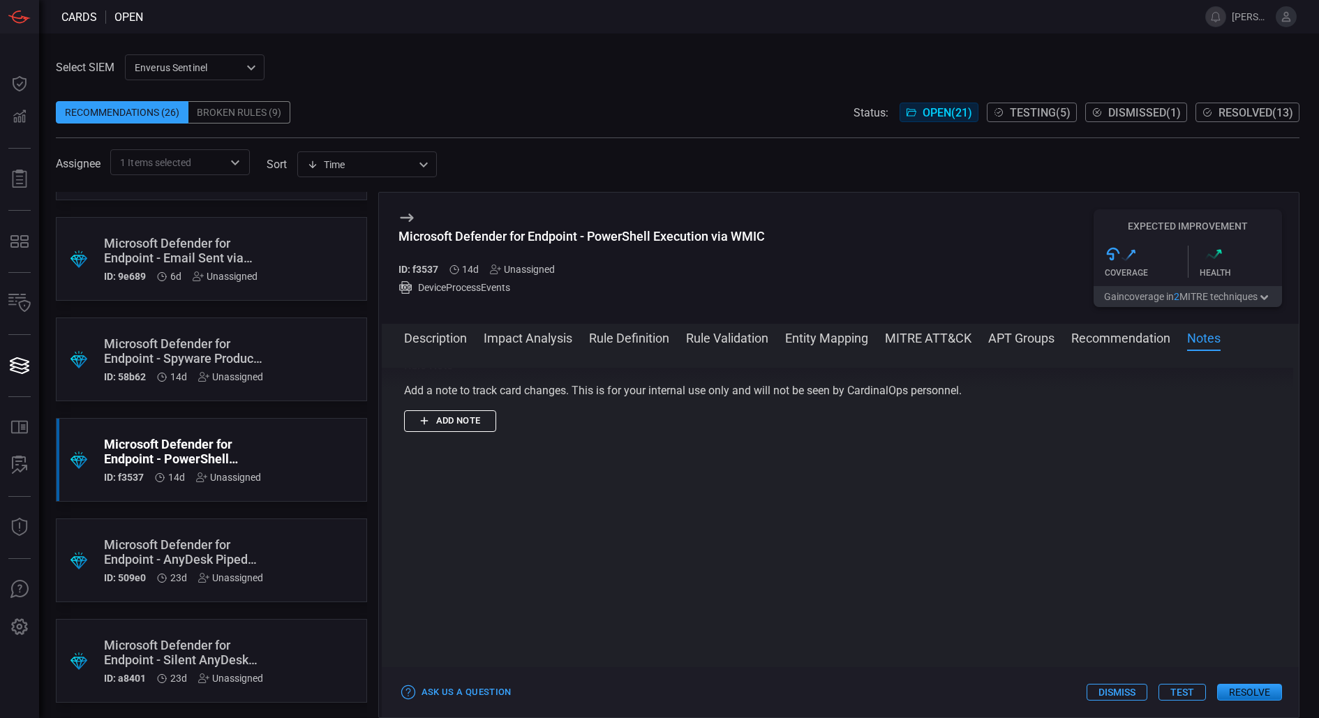
click at [752, 327] on div "Description Impact Analysis Rule Definition Rule Validation Entity Mapping MITR…" at bounding box center [841, 521] width 918 height 394
click at [749, 352] on span at bounding box center [841, 356] width 918 height 22
click at [747, 334] on button "Rule Validation" at bounding box center [727, 337] width 82 height 17
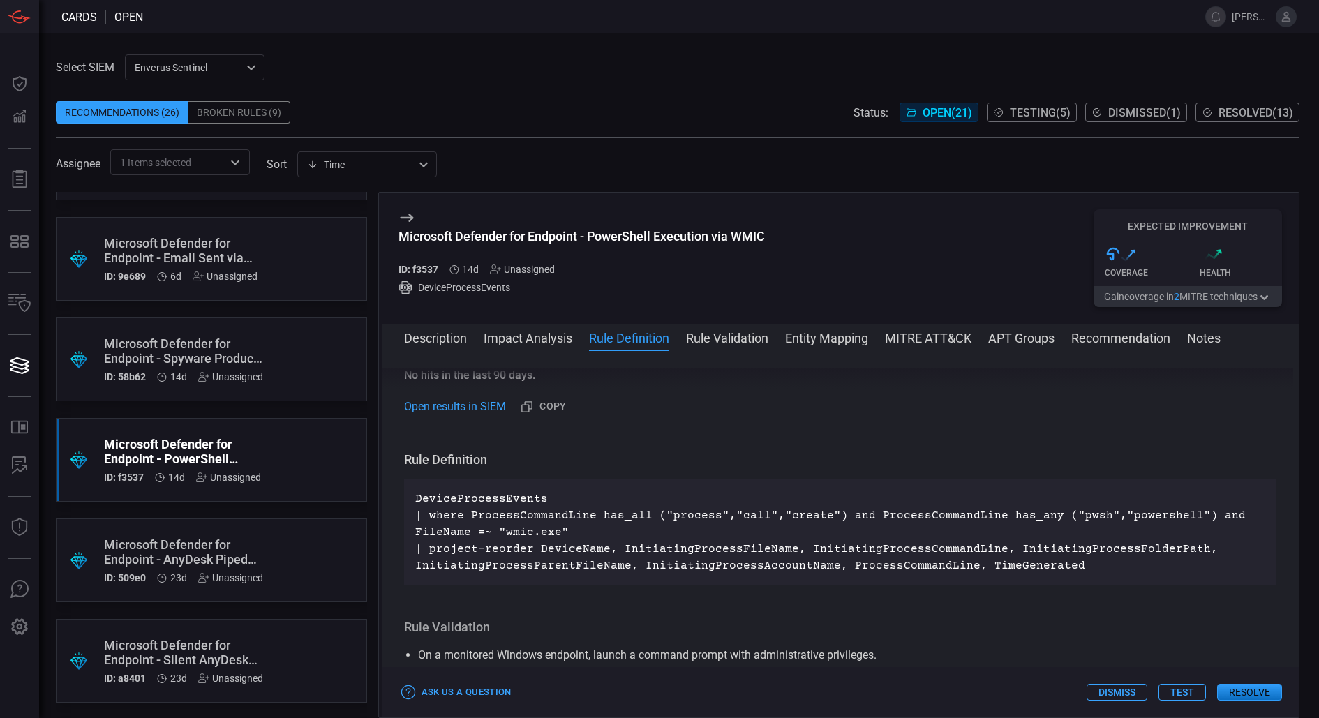
scroll to position [382, 0]
